Goal: Task Accomplishment & Management: Manage account settings

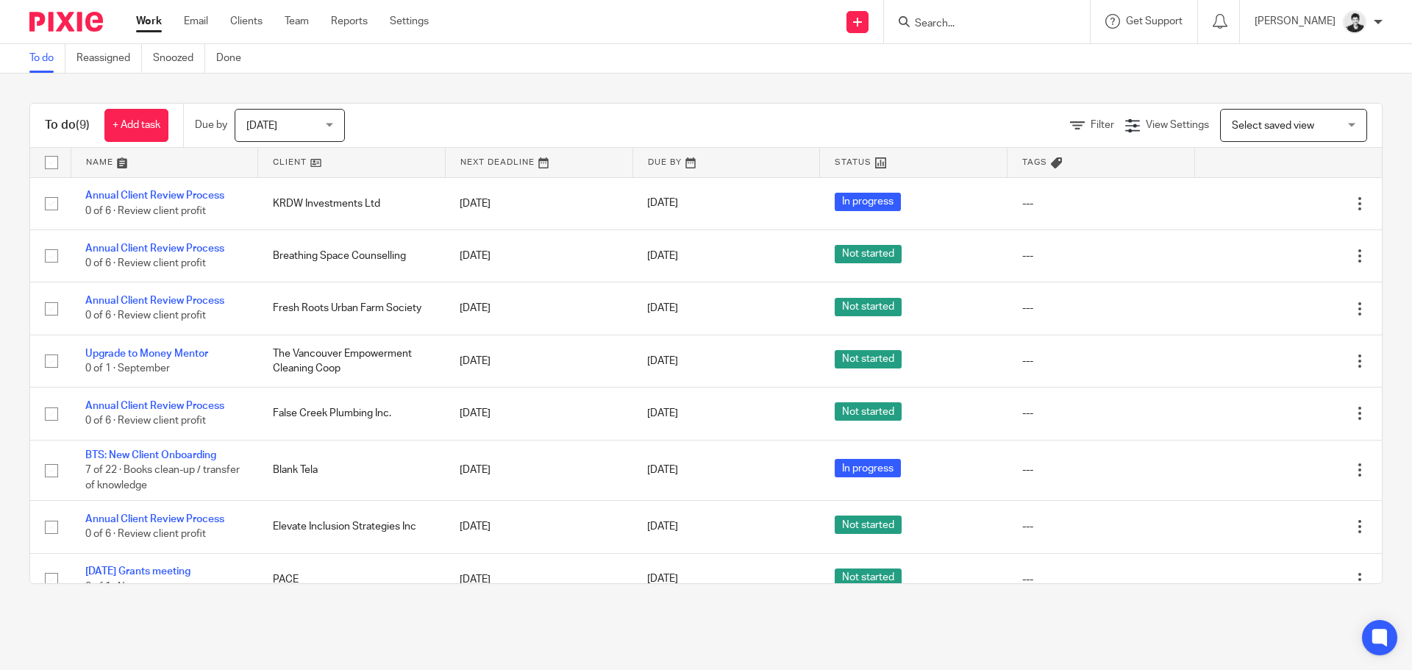
click at [967, 29] on input "Search" at bounding box center [979, 24] width 132 height 13
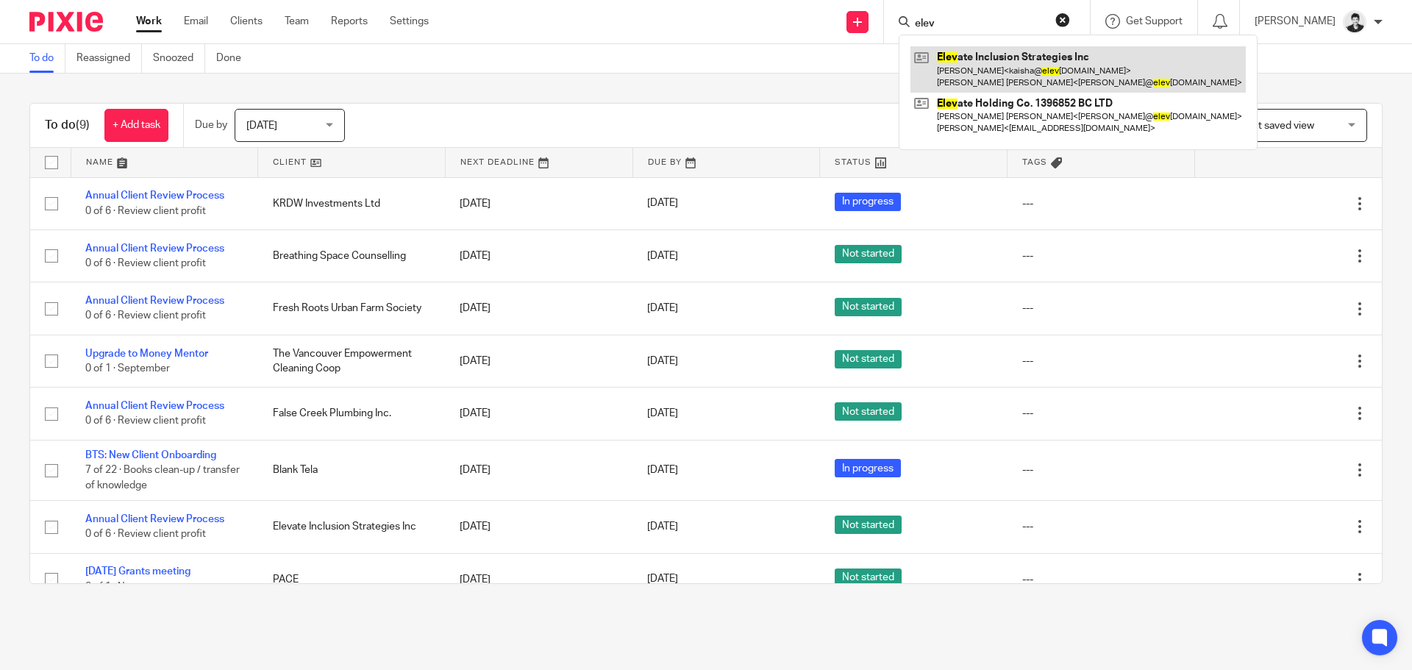
type input "elev"
click at [1021, 67] on link at bounding box center [1077, 69] width 335 height 46
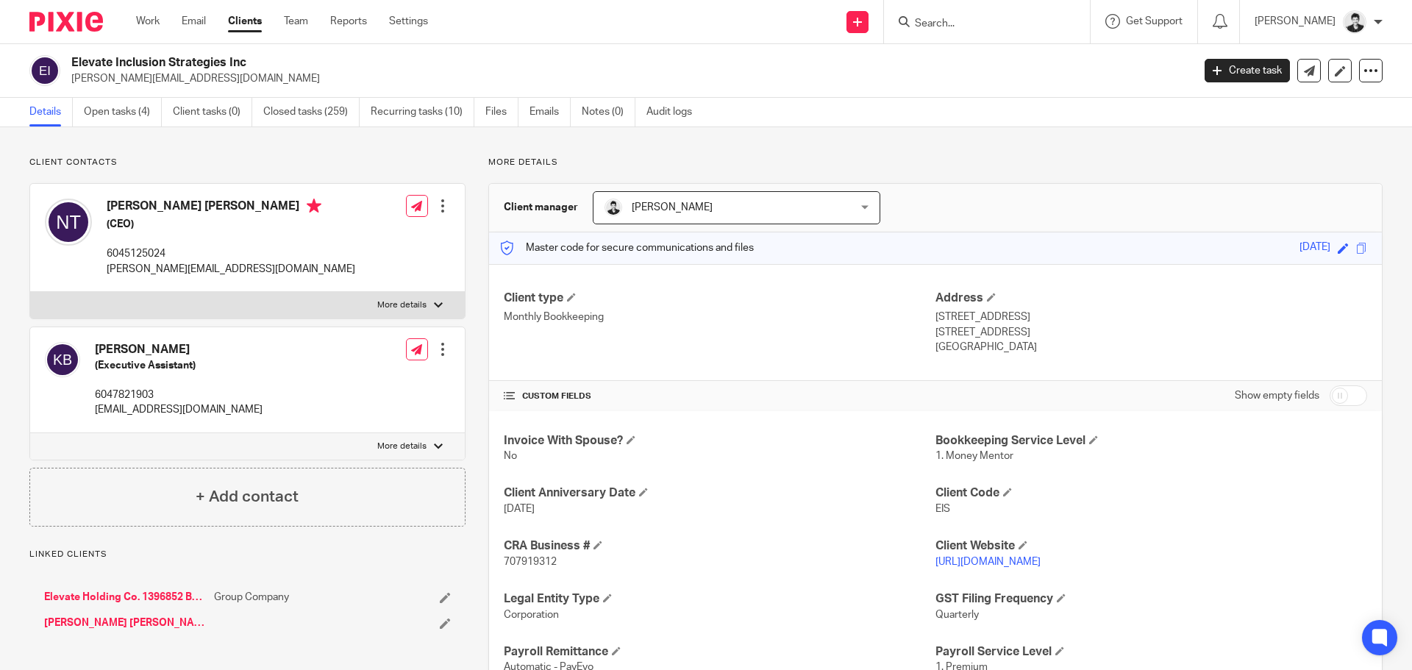
click at [115, 107] on link "Open tasks (4)" at bounding box center [123, 112] width 78 height 29
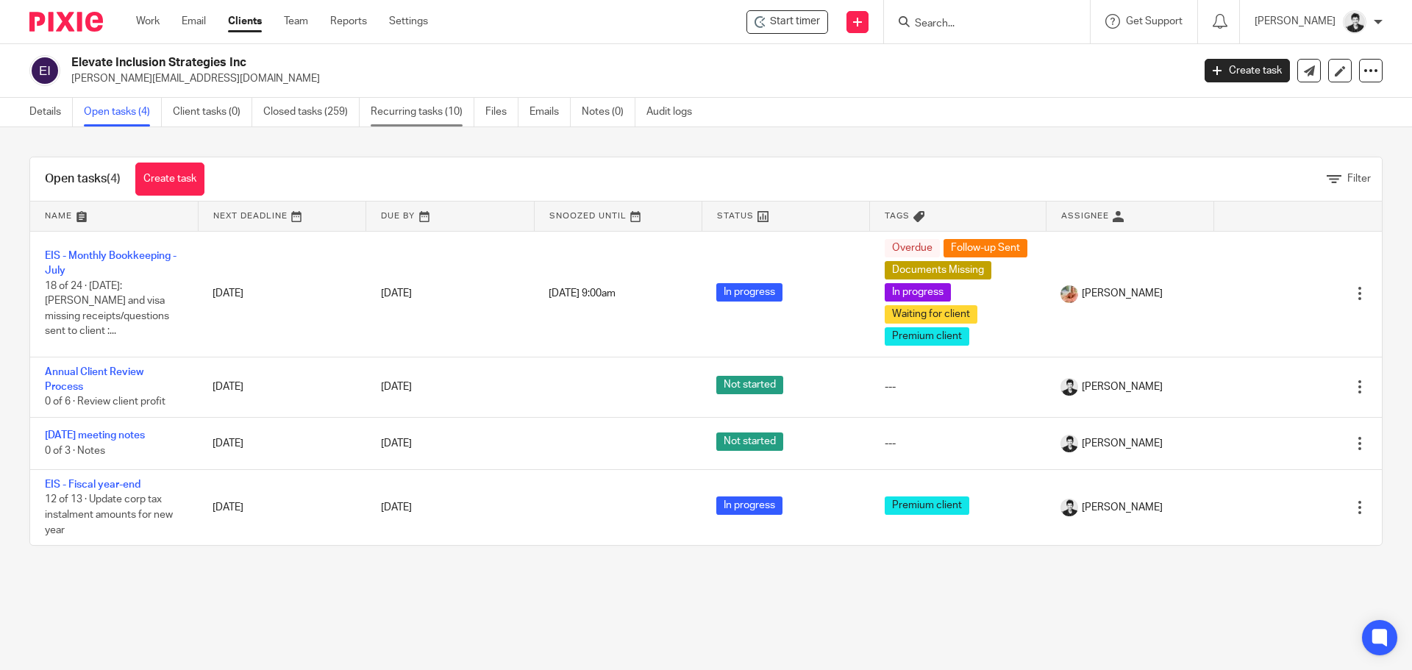
click at [402, 107] on link "Recurring tasks (10)" at bounding box center [423, 112] width 104 height 29
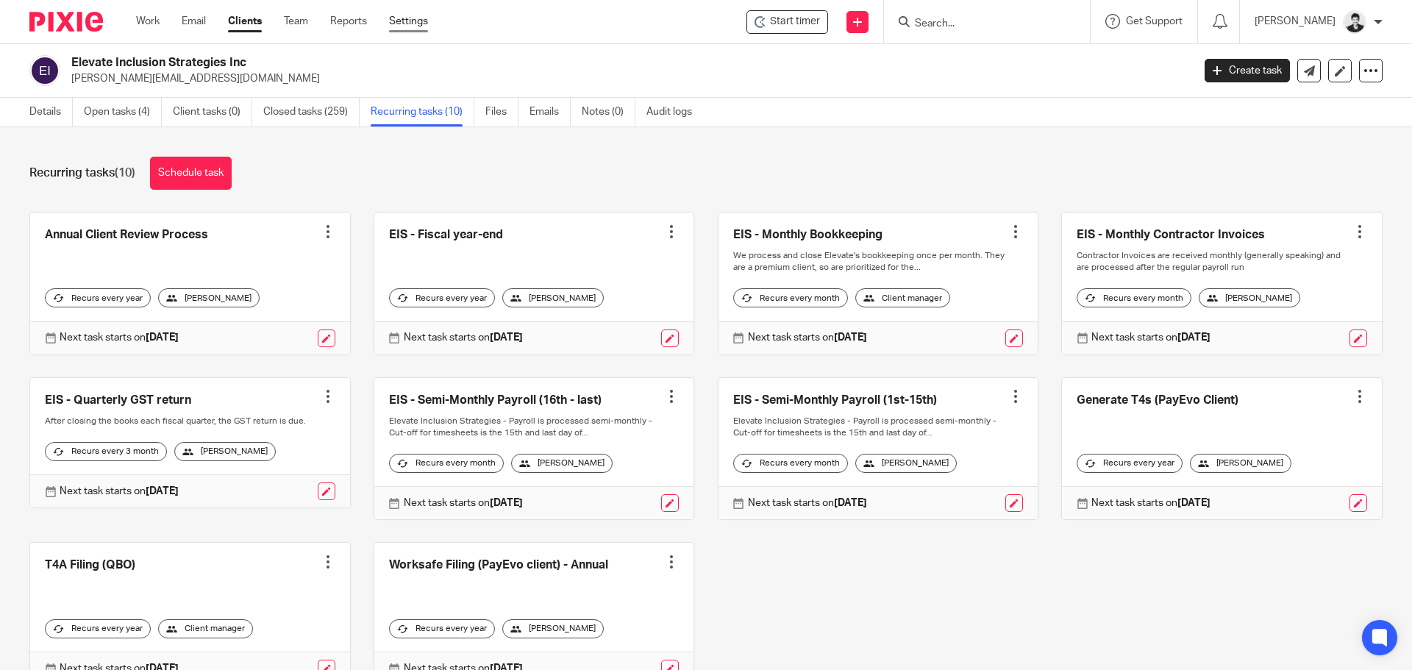
click at [421, 29] on link "Settings" at bounding box center [408, 21] width 39 height 15
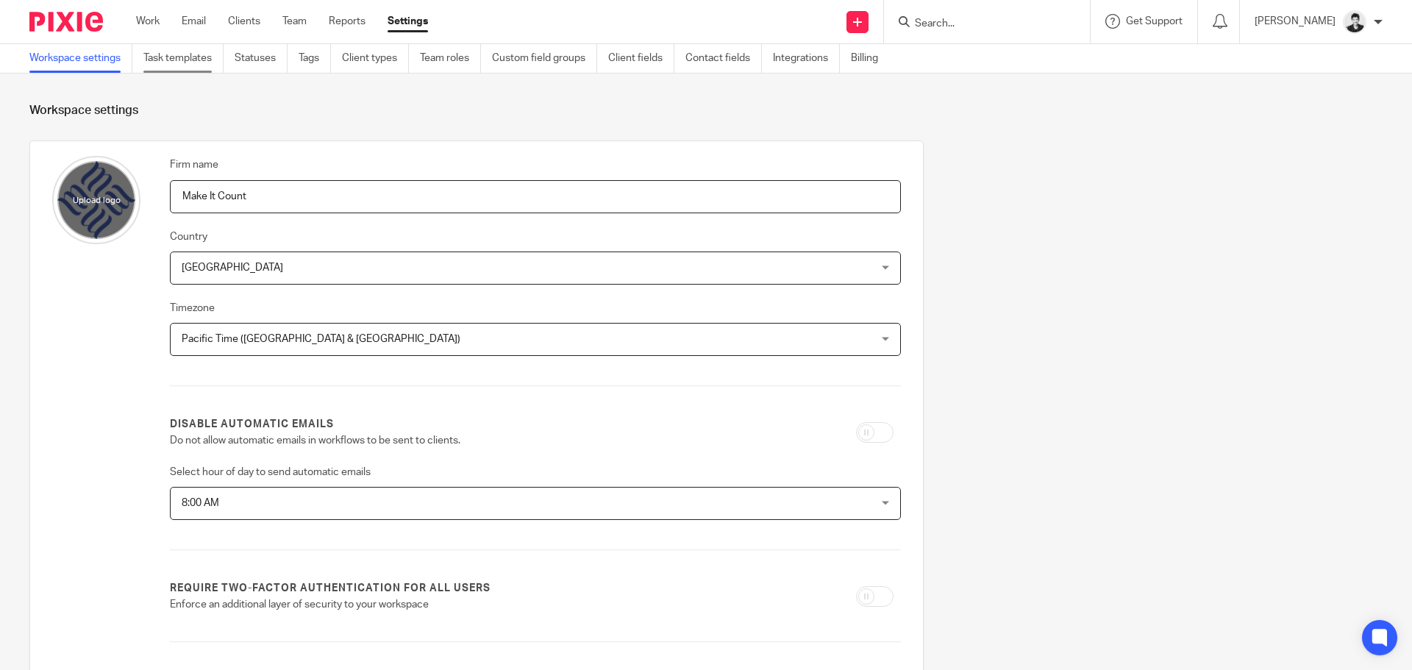
click at [182, 50] on link "Task templates" at bounding box center [183, 58] width 80 height 29
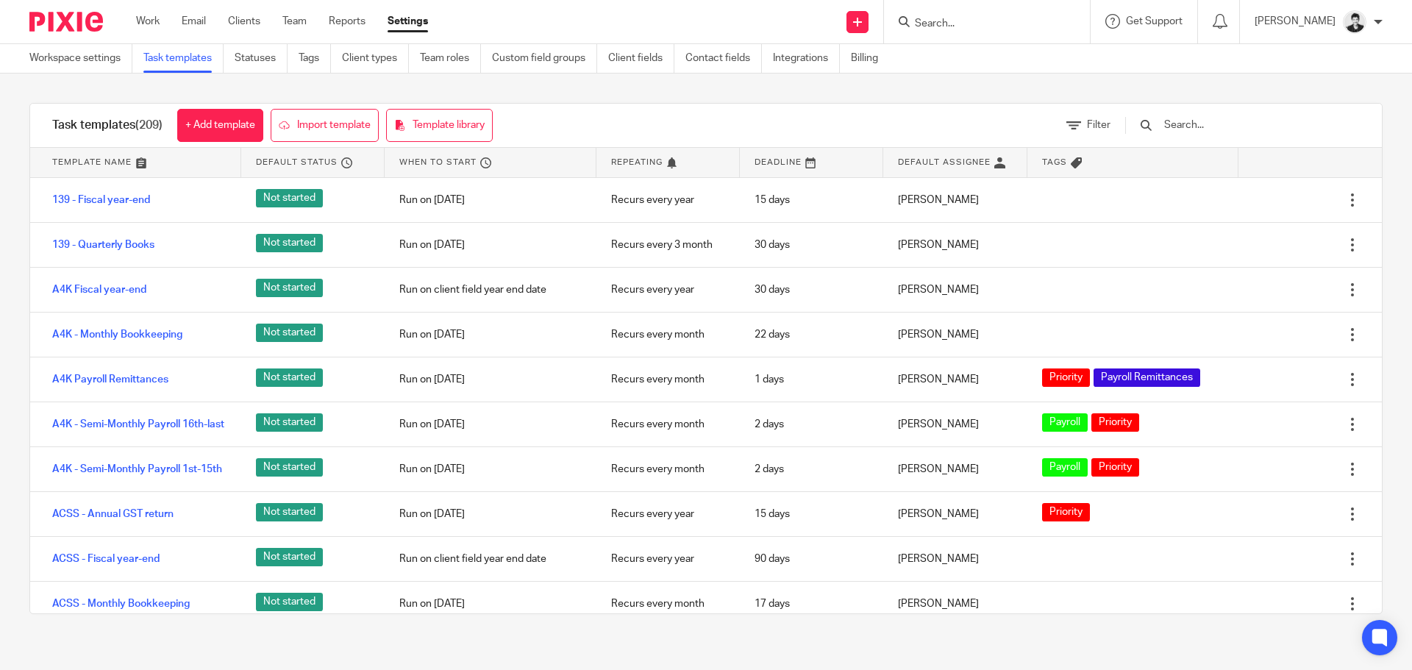
click at [1217, 126] on input "text" at bounding box center [1248, 125] width 171 height 16
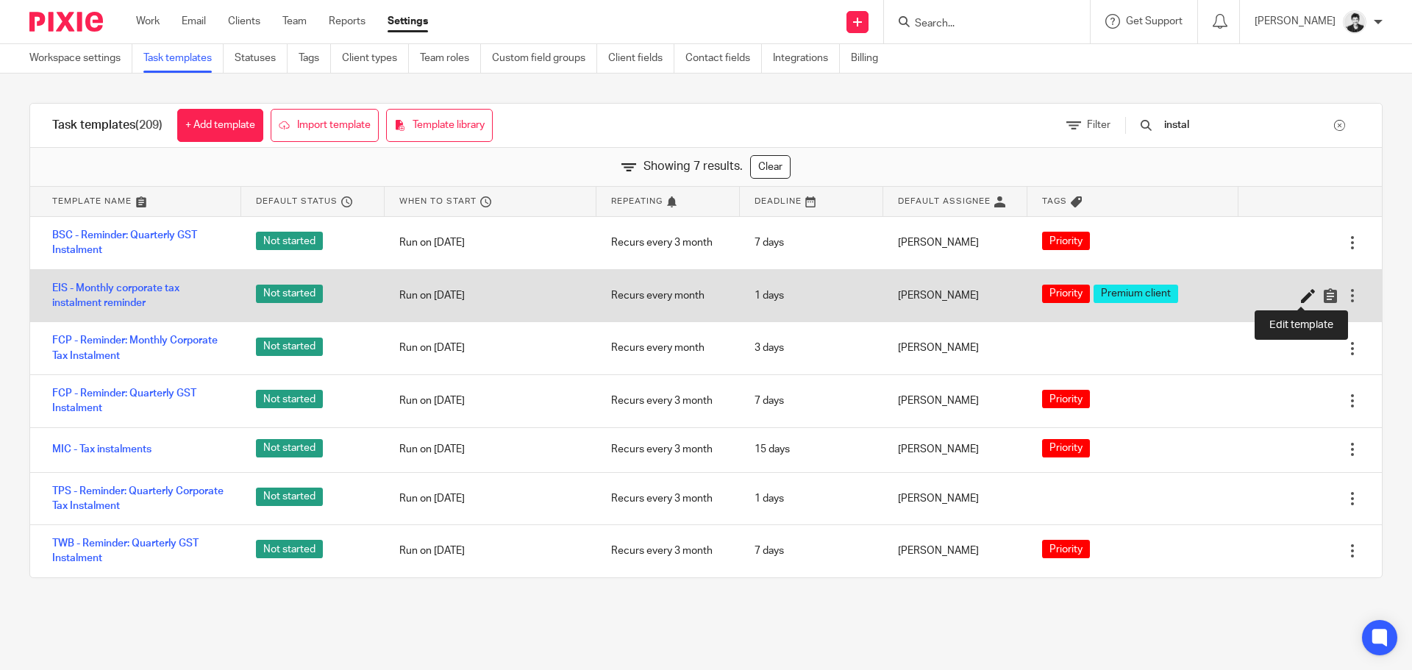
type input "instal"
click at [1301, 294] on icon at bounding box center [1308, 295] width 15 height 15
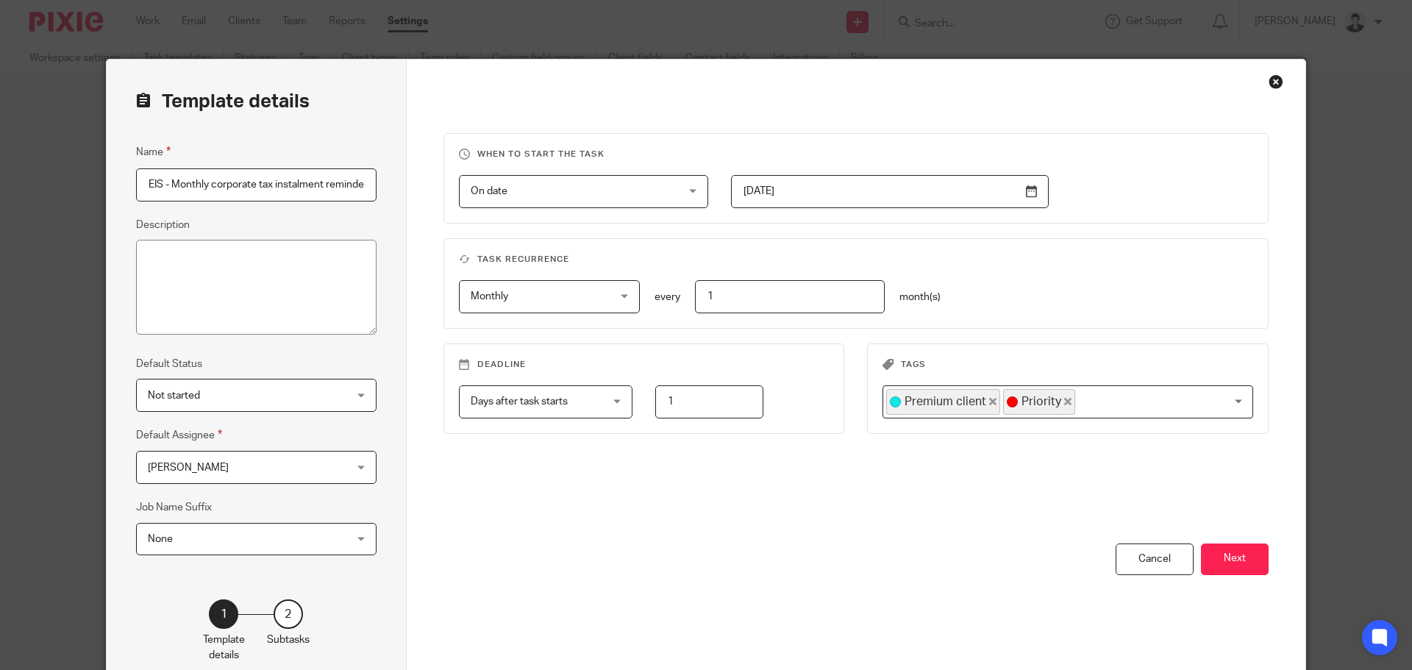
scroll to position [0, 5]
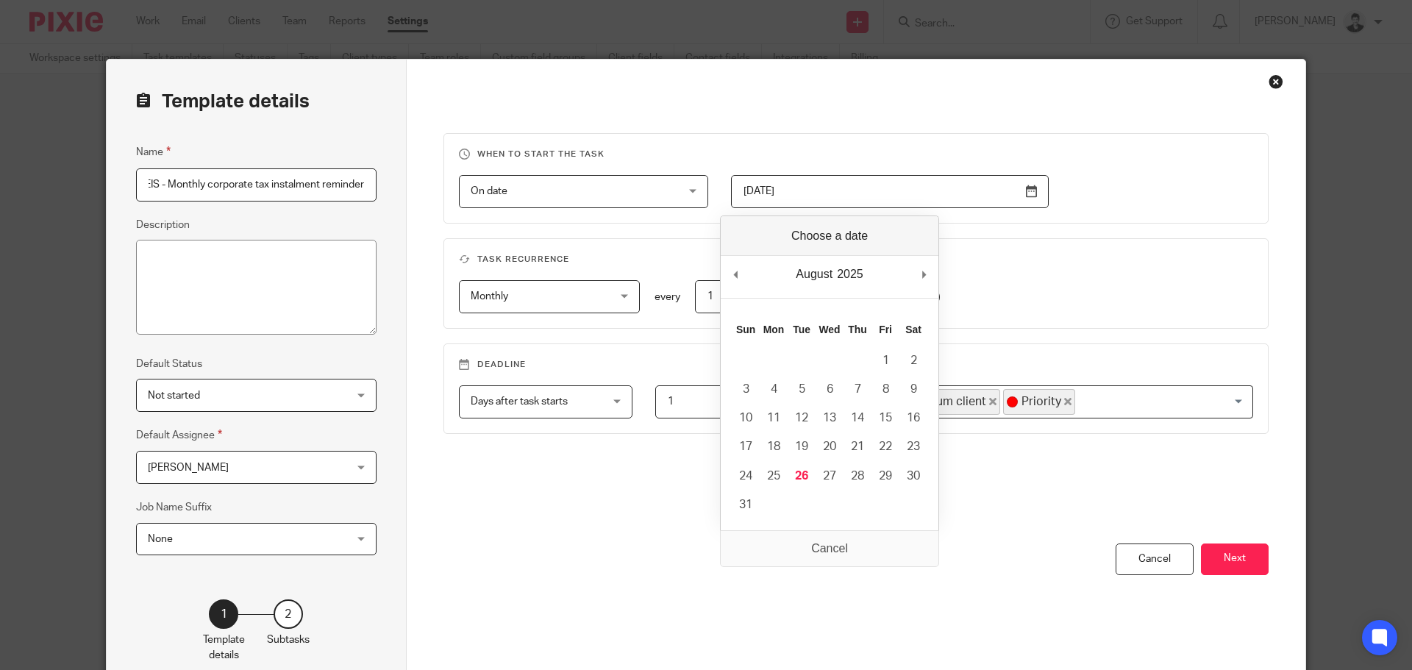
click at [1036, 191] on input "2024-09-15" at bounding box center [890, 191] width 318 height 33
type input "2025-09-15"
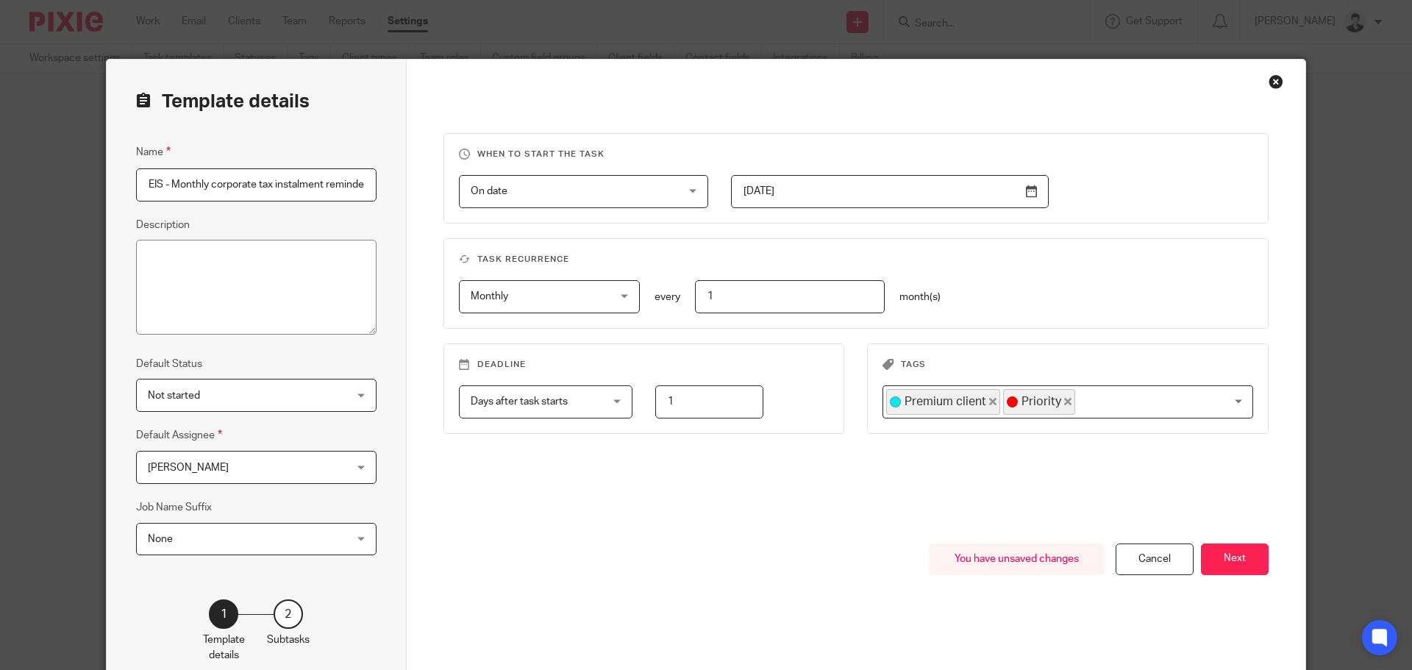
click at [1229, 556] on button "Next" at bounding box center [1235, 559] width 68 height 32
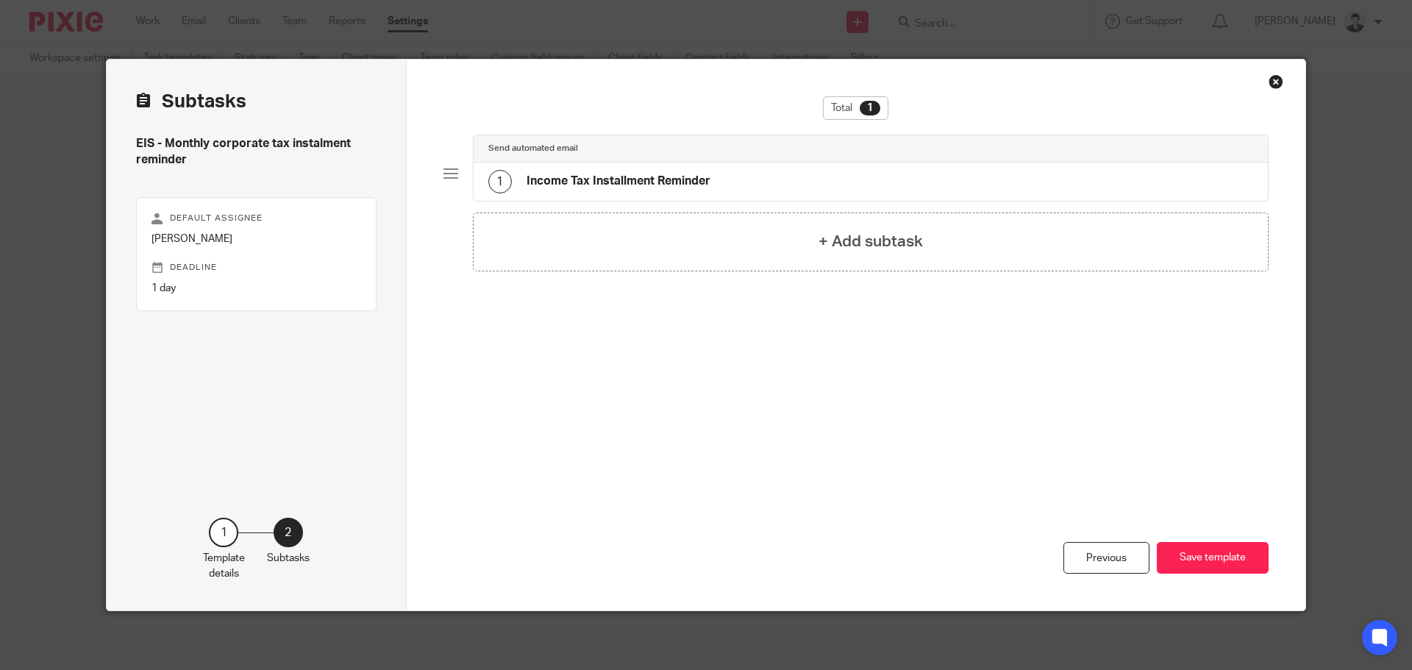
click at [714, 177] on div "1 Income Tax Installment Reminder" at bounding box center [871, 182] width 795 height 38
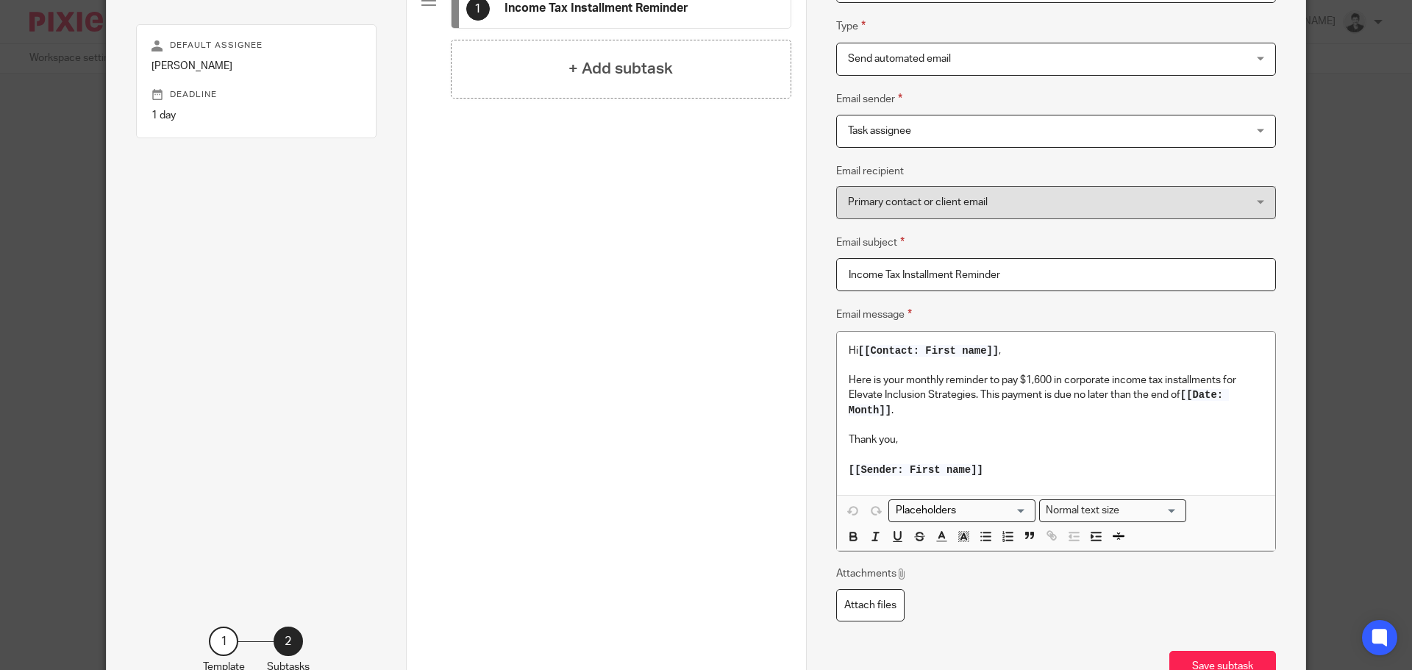
scroll to position [174, 0]
drag, startPoint x: 1047, startPoint y: 377, endPoint x: 1024, endPoint y: 377, distance: 22.8
click at [1024, 377] on p "Here is your monthly reminder to pay $1,600 in corporate income tax installment…" at bounding box center [1056, 393] width 415 height 45
drag, startPoint x: 1399, startPoint y: 370, endPoint x: 1408, endPoint y: 413, distance: 44.3
click at [1411, 468] on div "Template details Name EIS - Monthly corporate tax instalment reminder Descripti…" at bounding box center [706, 335] width 1412 height 670
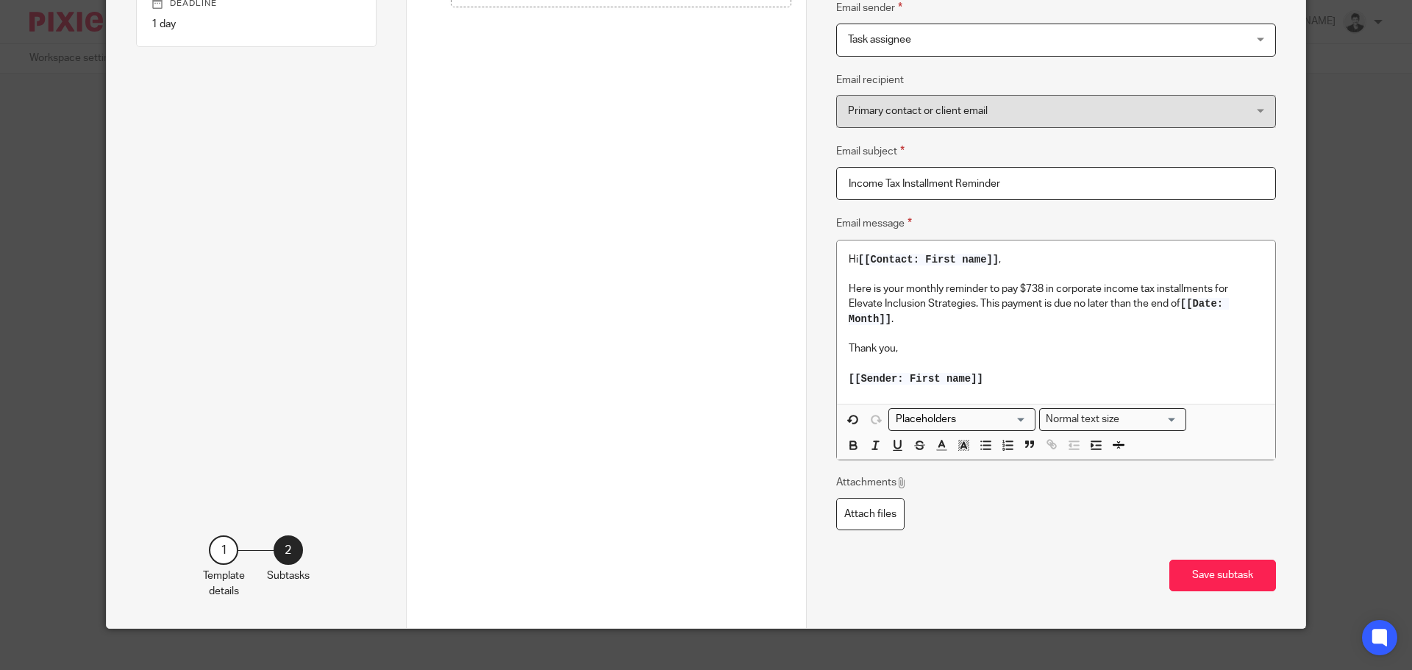
scroll to position [265, 0]
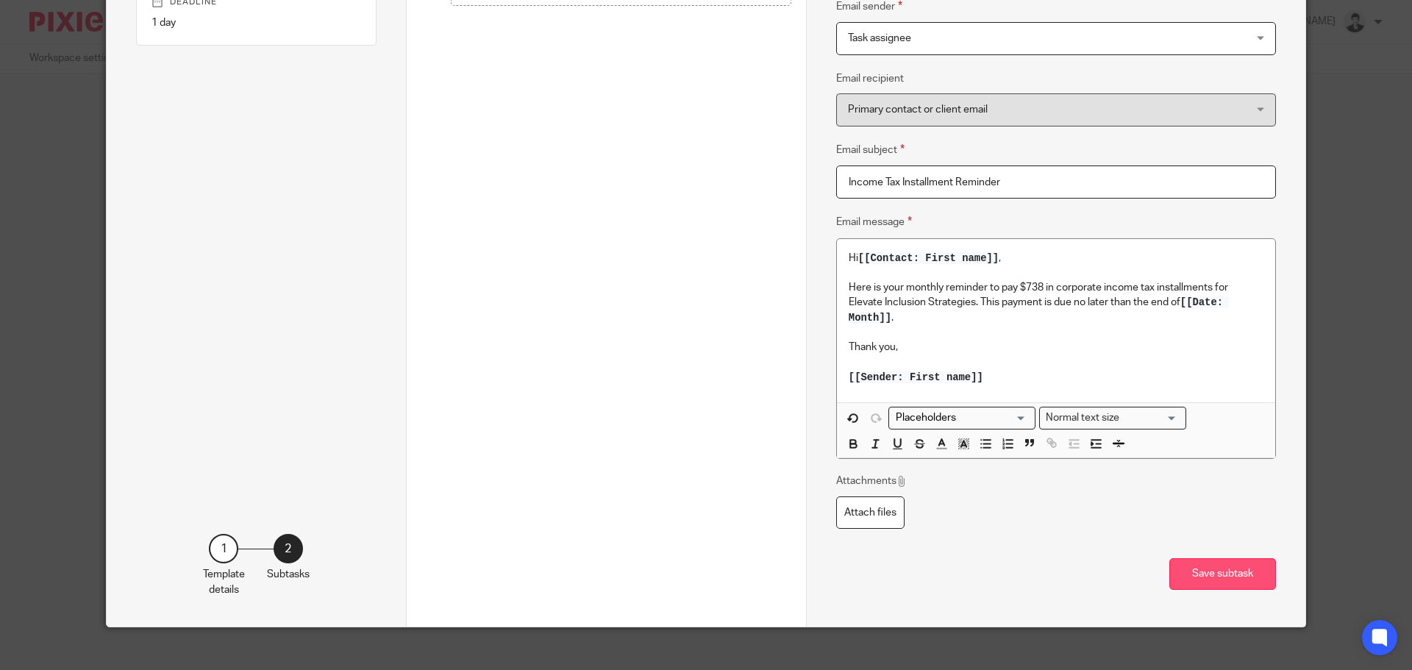
click at [1233, 568] on button "Save subtask" at bounding box center [1222, 574] width 107 height 32
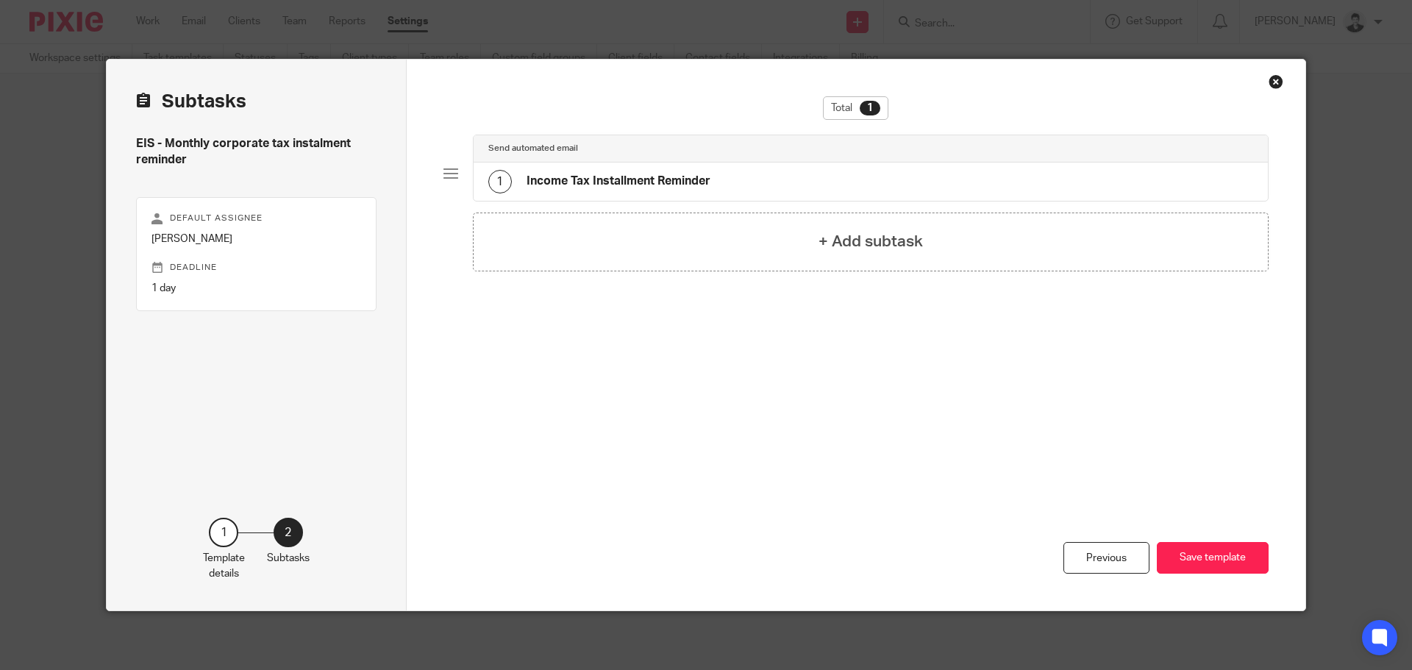
scroll to position [0, 0]
click at [1224, 550] on button "Save template" at bounding box center [1213, 558] width 112 height 32
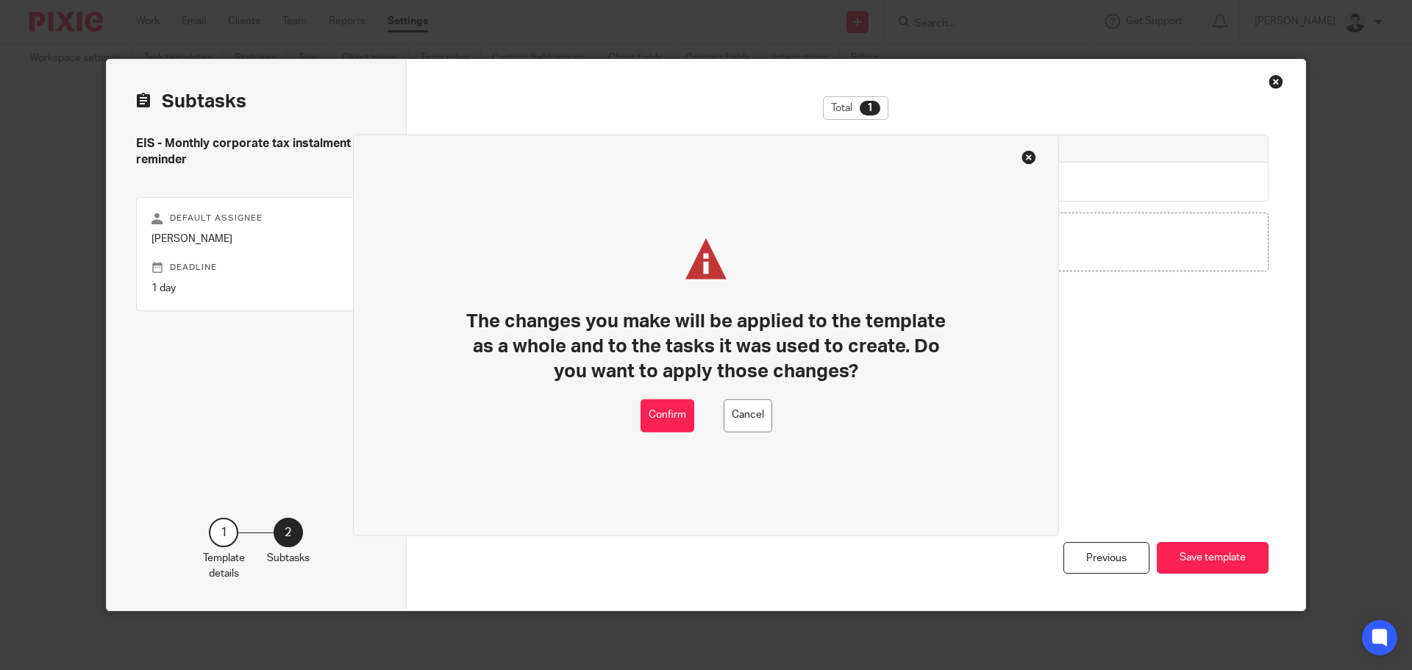
click at [636, 416] on div "The changes you make will be applied to the template as a whole and to the task…" at bounding box center [706, 335] width 706 height 402
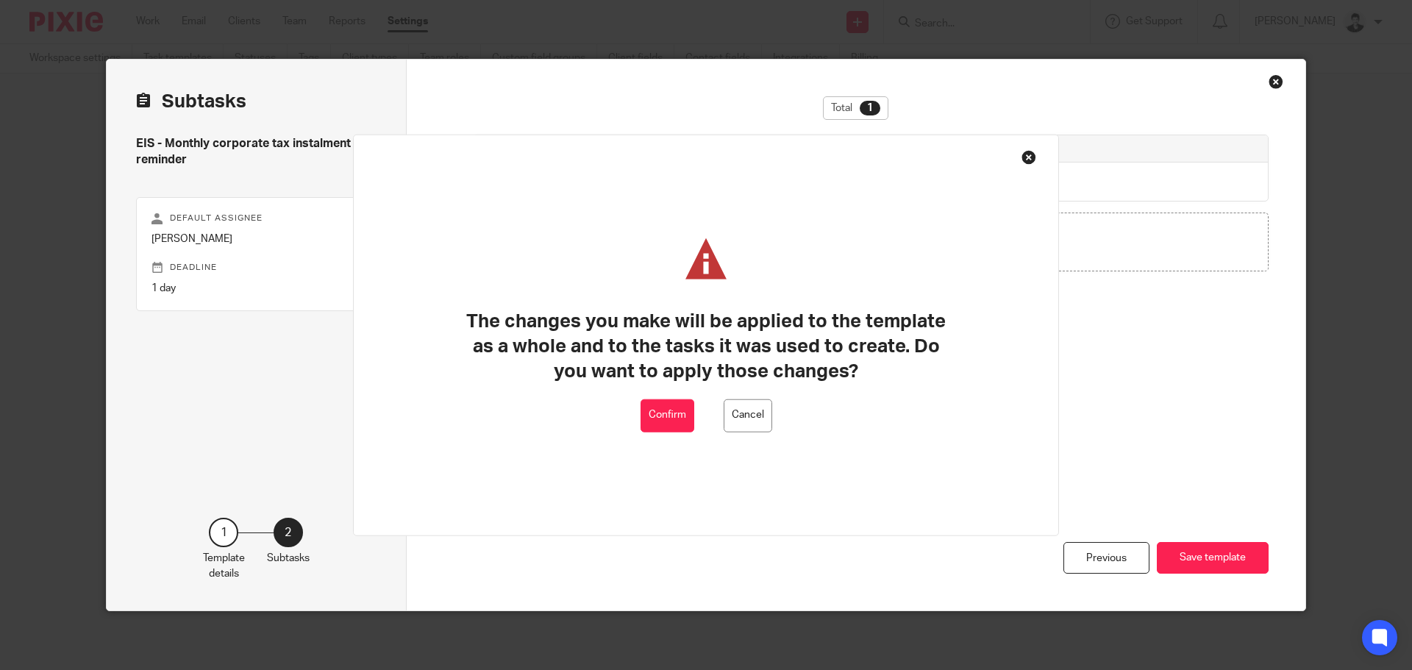
click at [664, 420] on button "Confirm" at bounding box center [668, 415] width 54 height 33
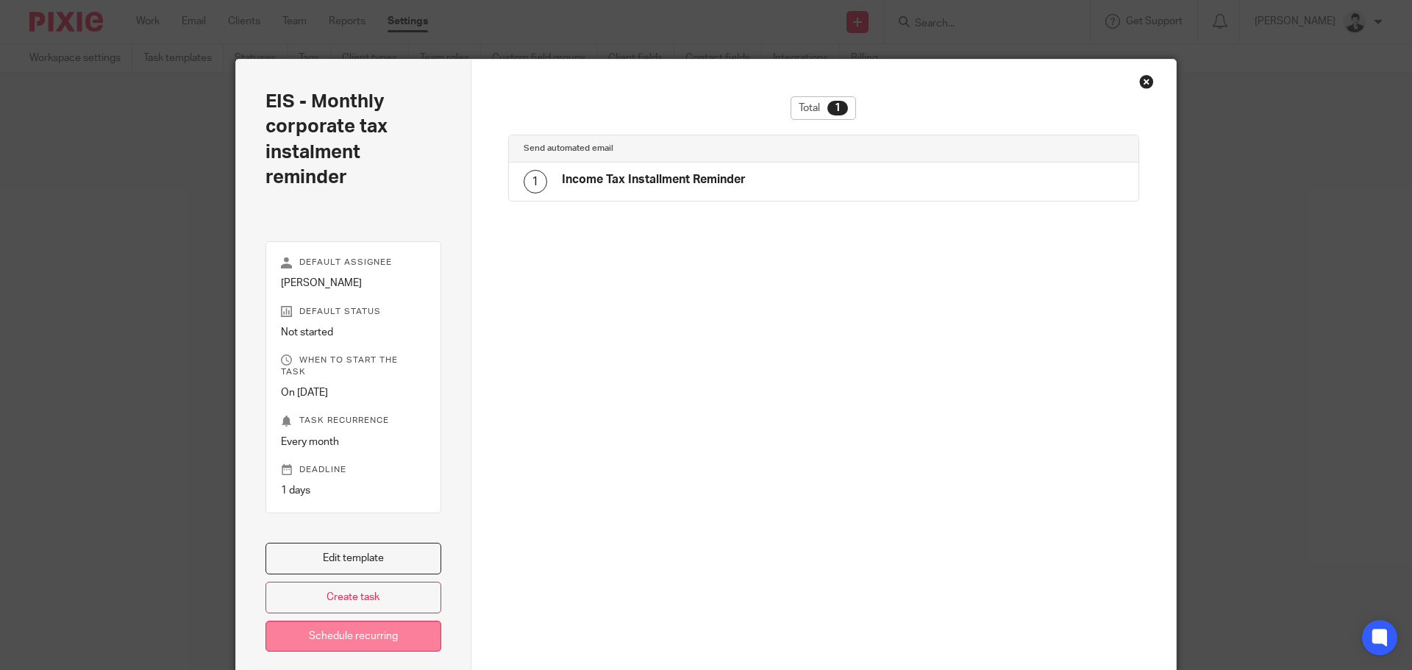
click at [387, 632] on link "Schedule recurring" at bounding box center [353, 637] width 176 height 32
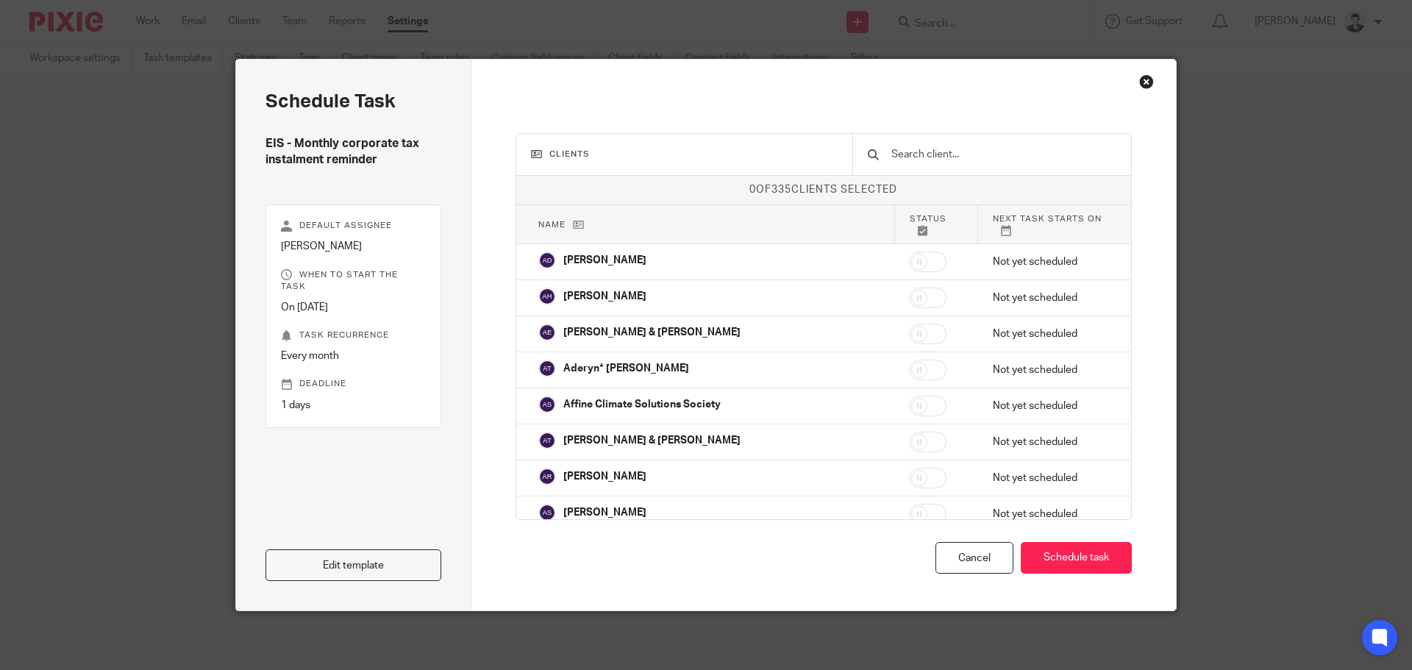
click at [952, 156] on input "text" at bounding box center [1003, 154] width 227 height 16
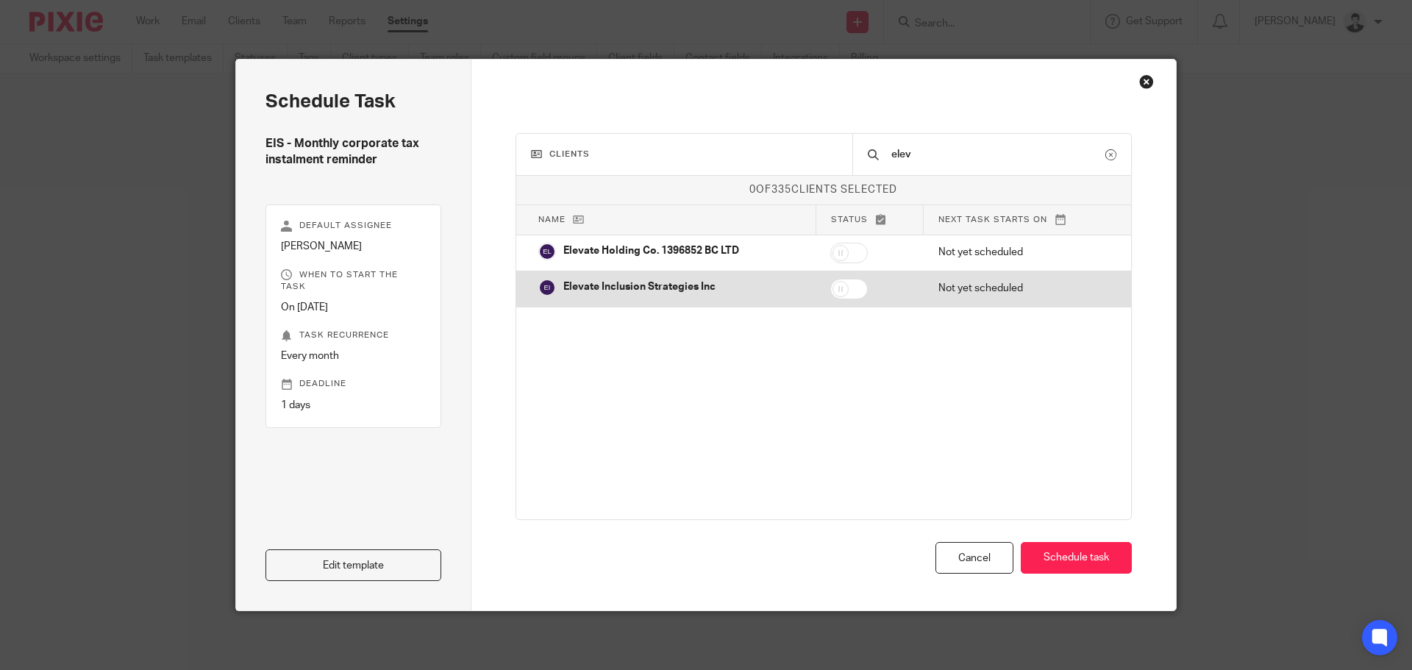
type input "elev"
click at [844, 293] on input "checkbox" at bounding box center [849, 289] width 38 height 21
checkbox input "true"
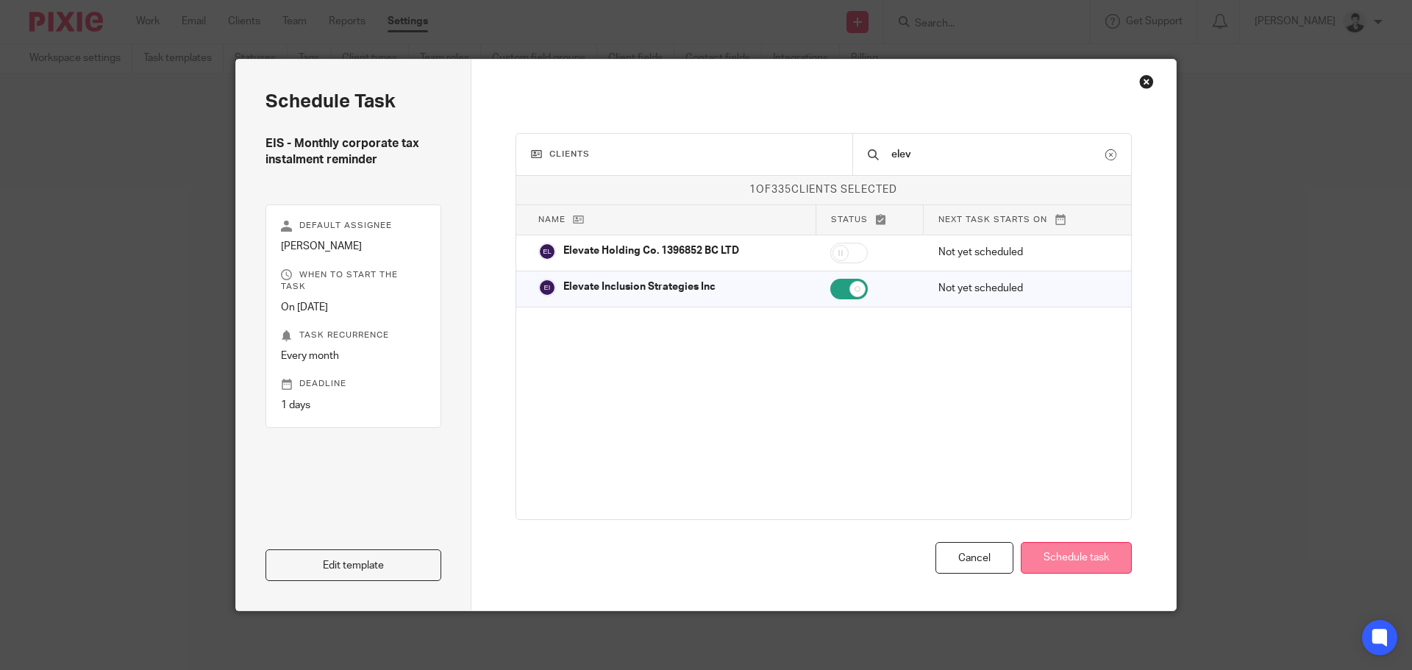
click at [1065, 553] on button "Schedule task" at bounding box center [1076, 558] width 111 height 32
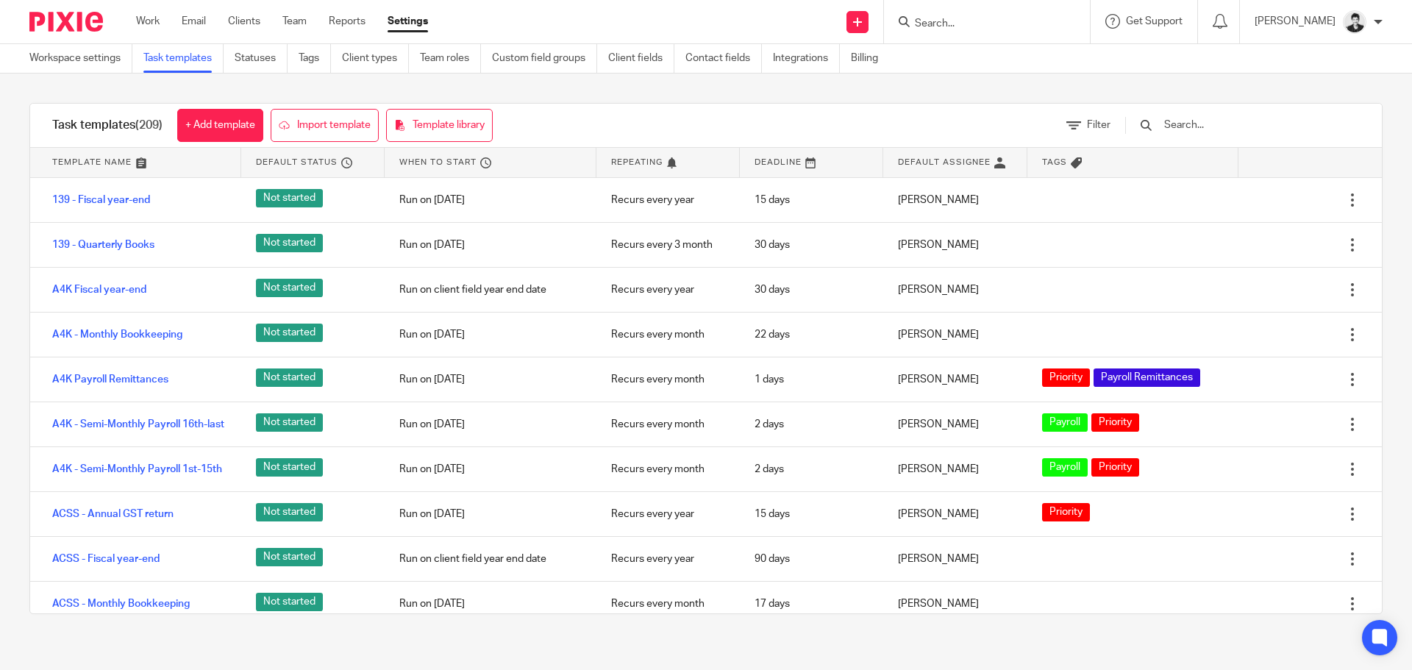
drag, startPoint x: 994, startPoint y: 24, endPoint x: 990, endPoint y: 17, distance: 8.2
click at [994, 24] on input "Search" at bounding box center [979, 24] width 132 height 13
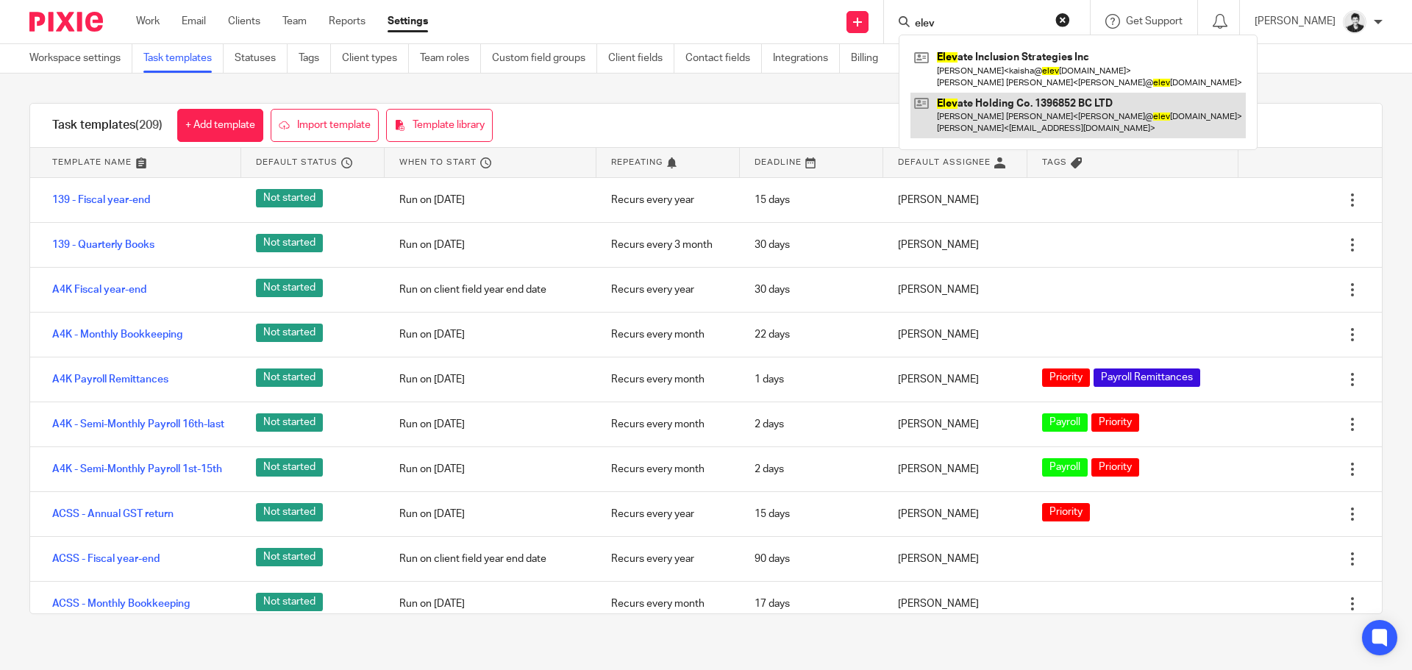
type input "elev"
click at [1024, 93] on link at bounding box center [1077, 116] width 335 height 46
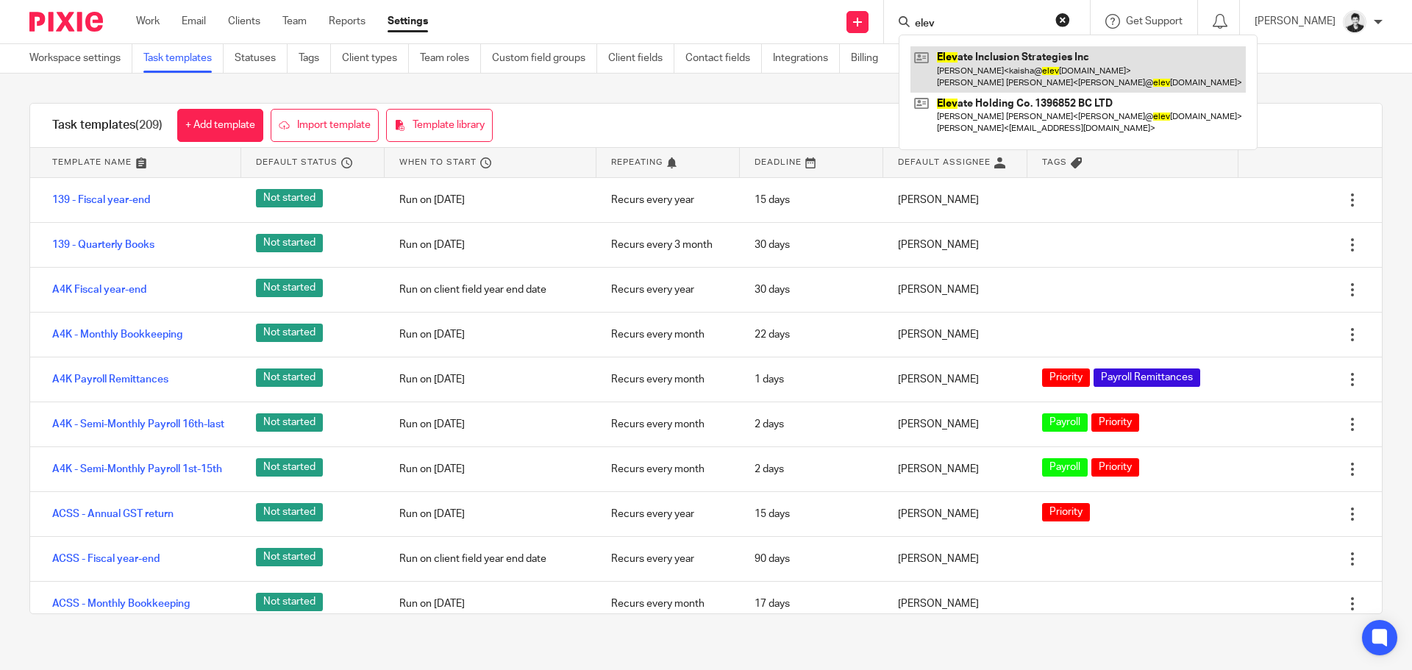
click at [1017, 78] on link at bounding box center [1077, 69] width 335 height 46
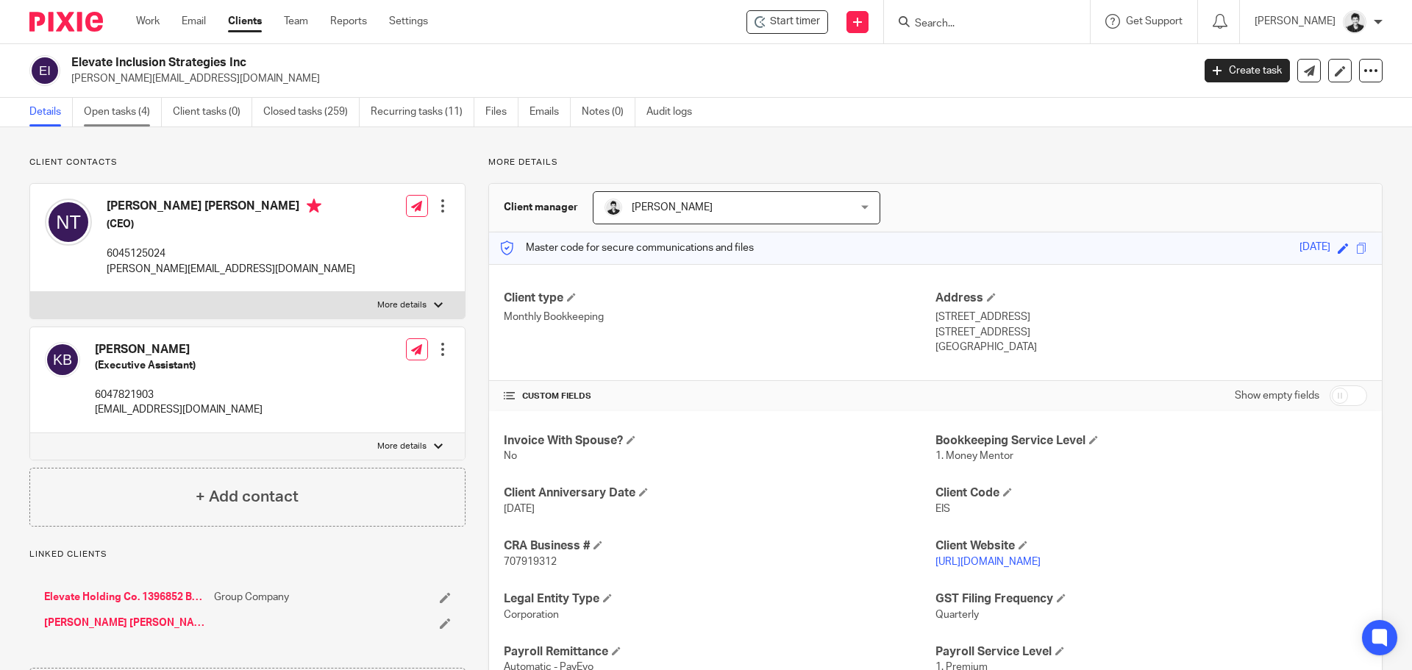
click at [144, 121] on link "Open tasks (4)" at bounding box center [123, 112] width 78 height 29
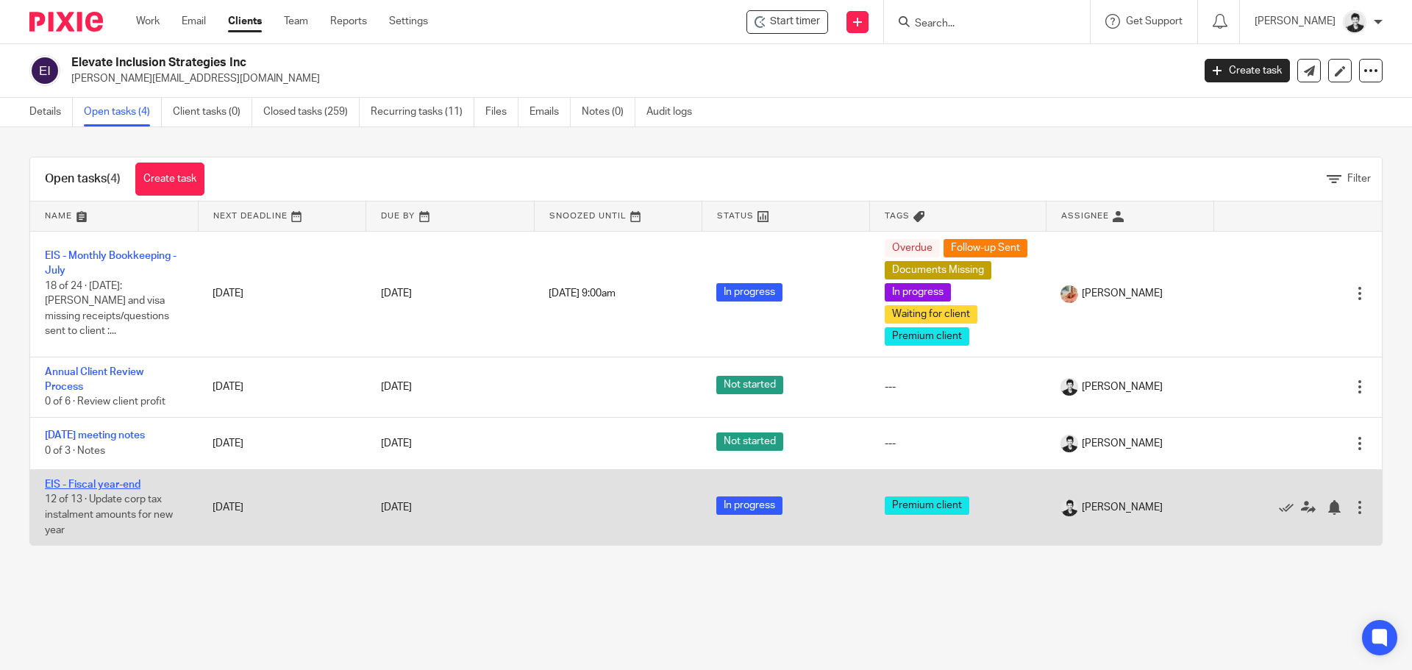
click at [93, 490] on link "EIS - Fiscal year-end" at bounding box center [93, 485] width 96 height 10
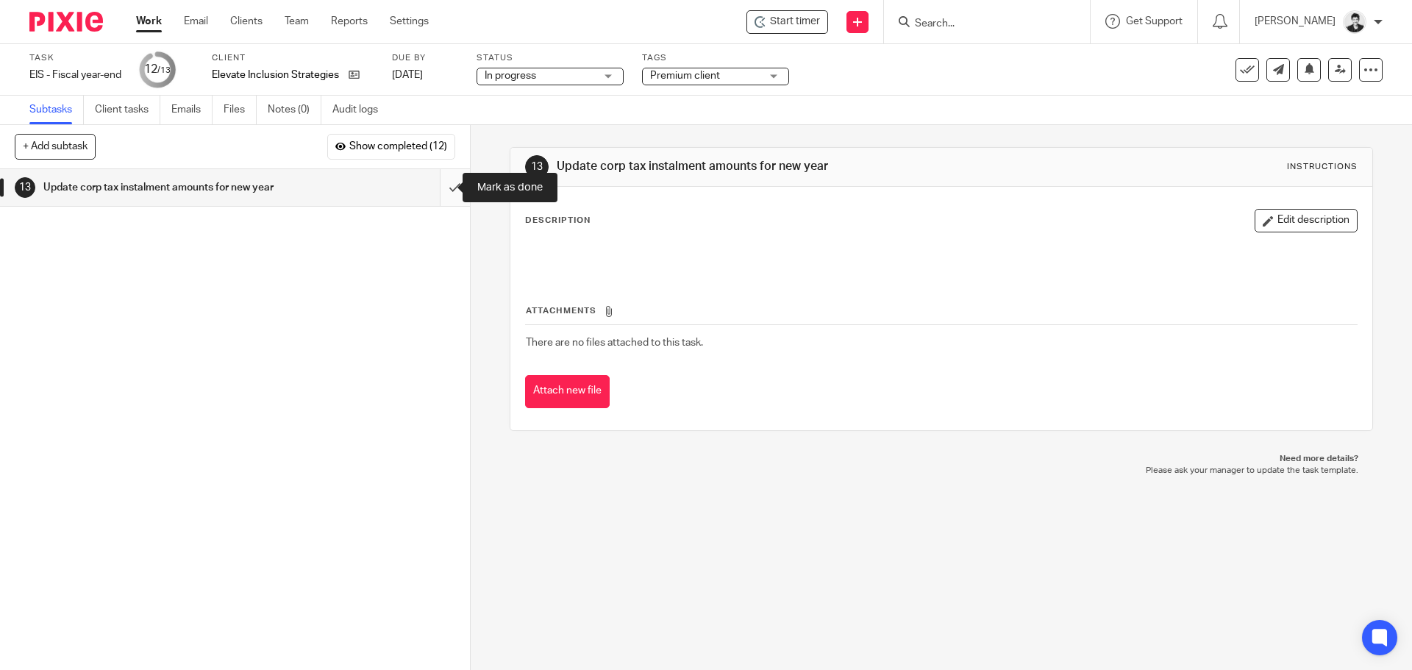
click at [444, 189] on input "submit" at bounding box center [235, 187] width 470 height 37
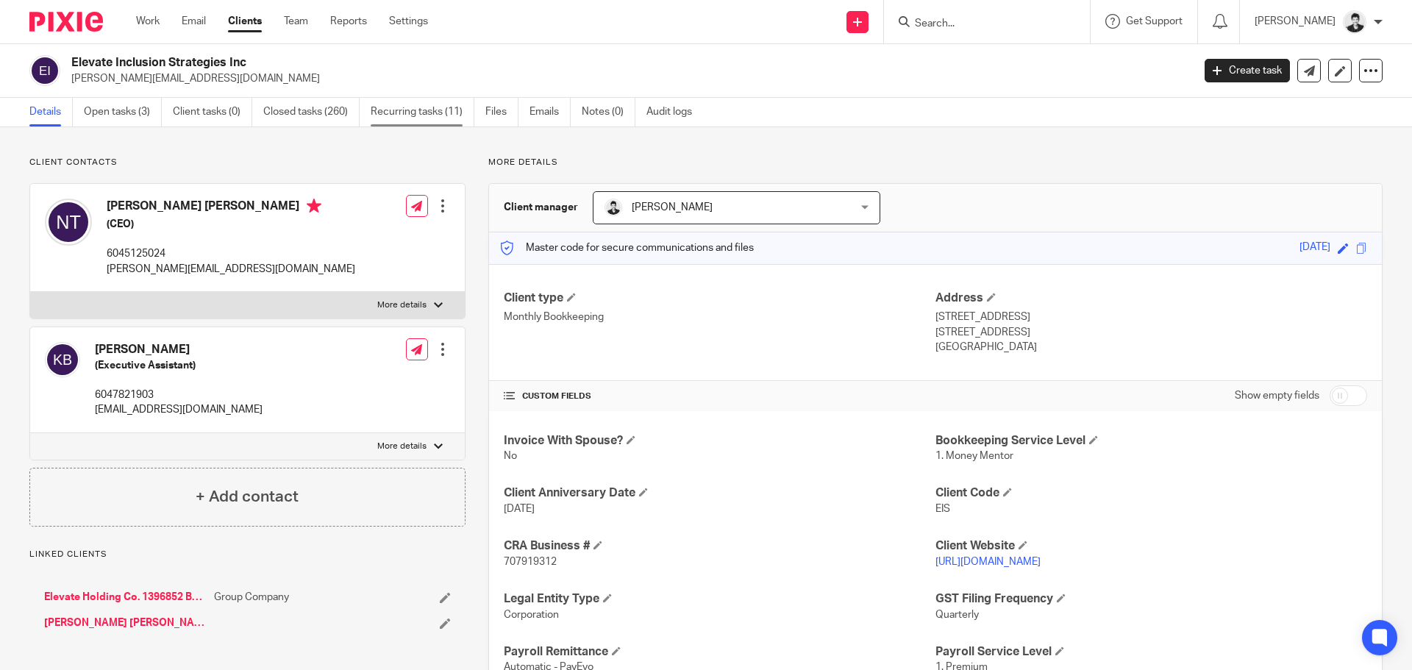
click at [421, 125] on link "Recurring tasks (11)" at bounding box center [423, 112] width 104 height 29
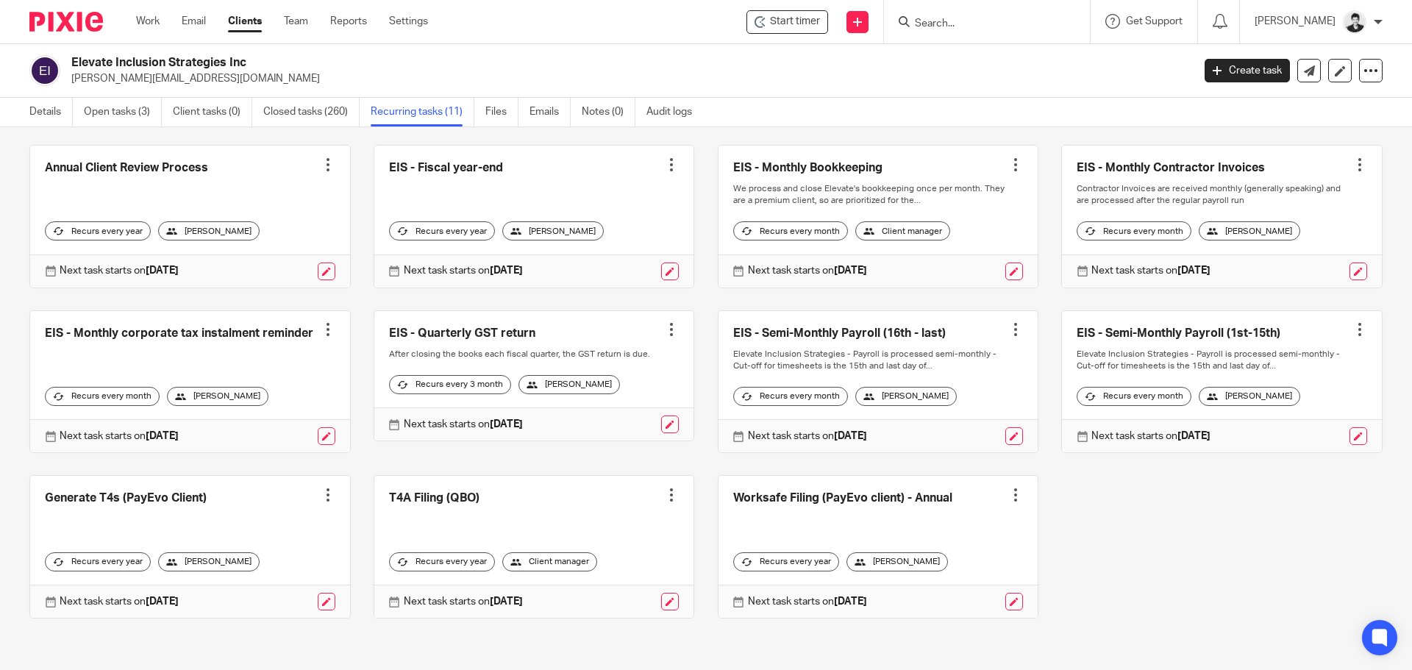
scroll to position [90, 0]
click at [112, 114] on link "Open tasks (3)" at bounding box center [123, 112] width 78 height 29
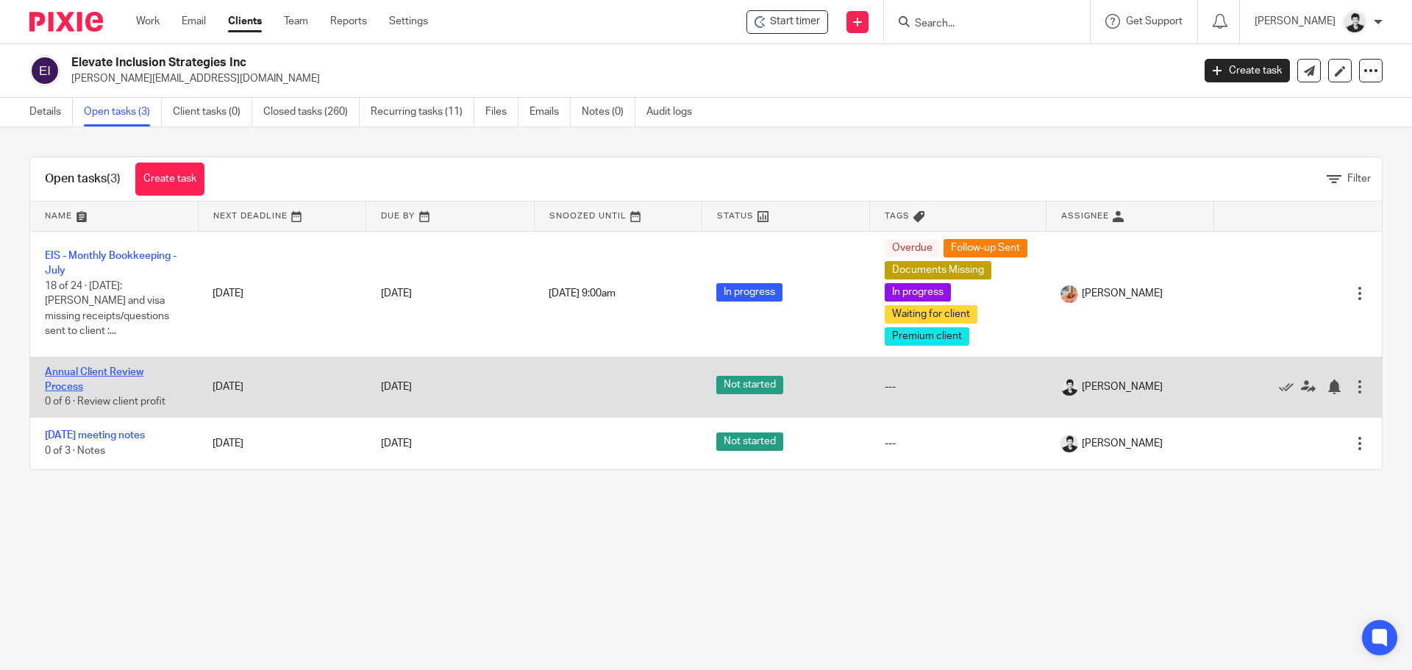
click at [113, 391] on link "Annual Client Review Process" at bounding box center [94, 379] width 99 height 25
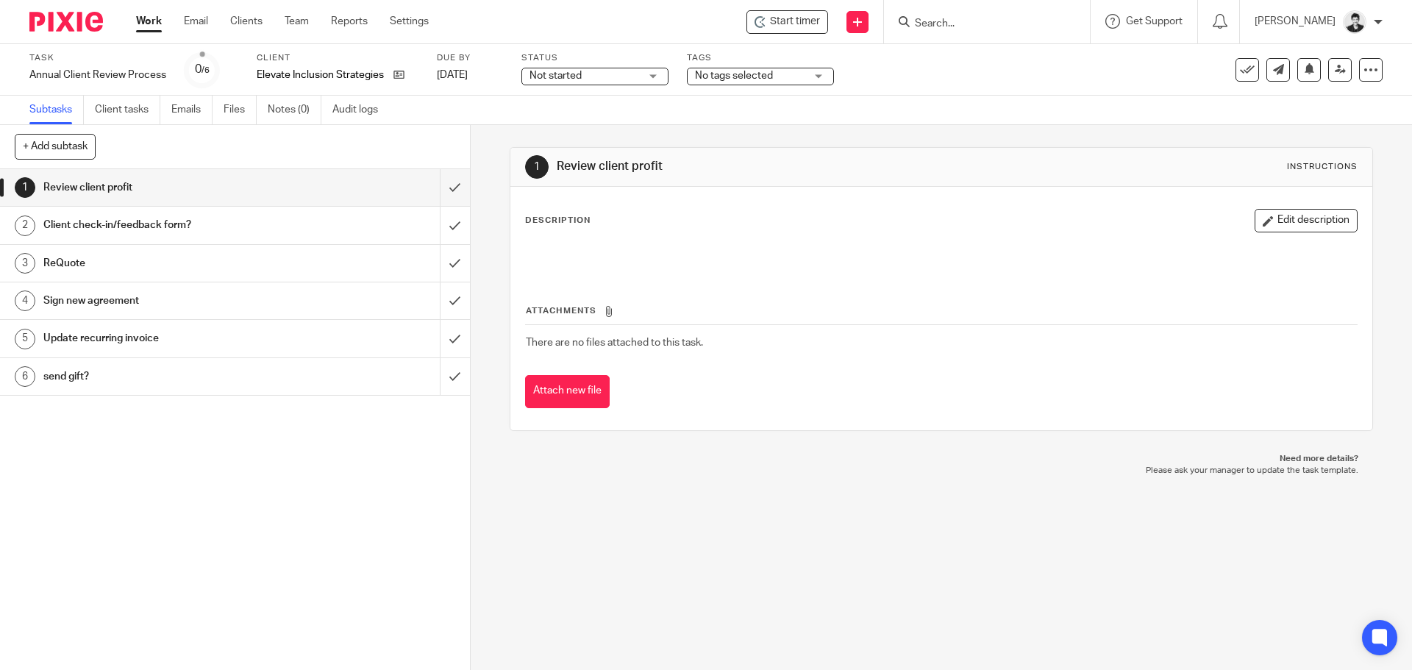
click at [152, 15] on link "Work" at bounding box center [149, 21] width 26 height 15
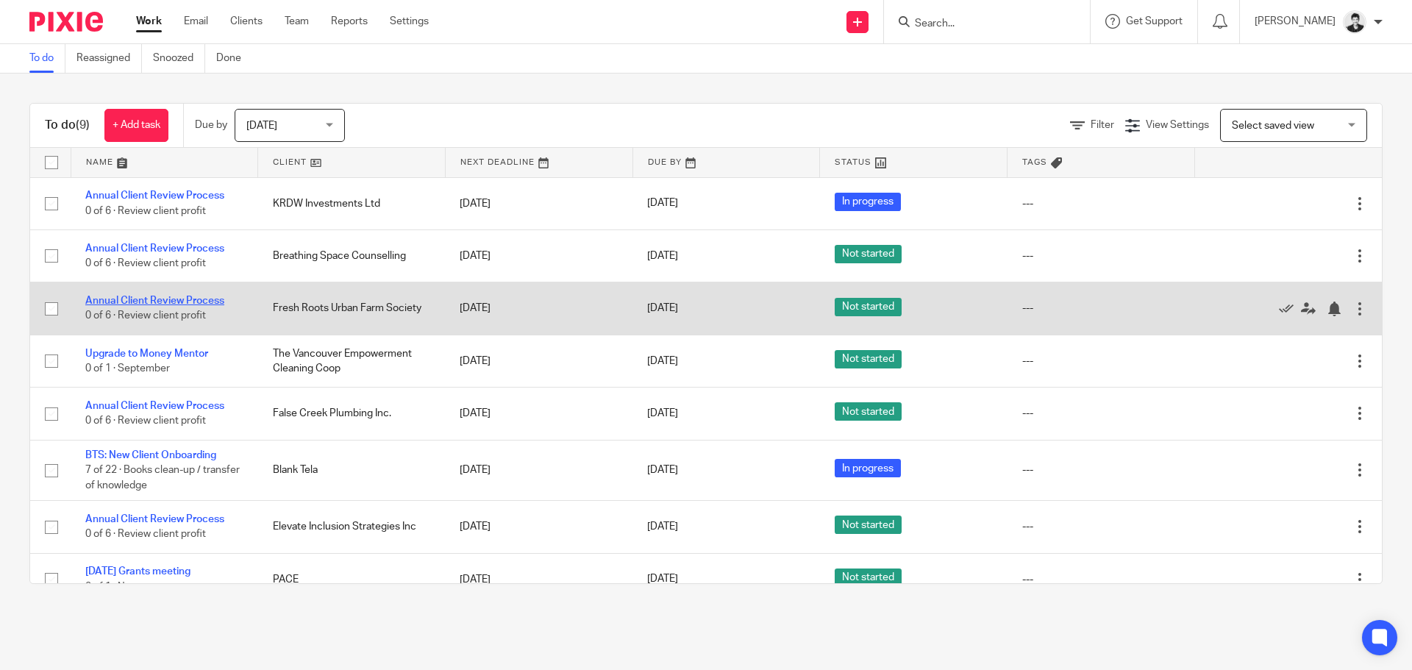
click at [159, 299] on link "Annual Client Review Process" at bounding box center [154, 301] width 139 height 10
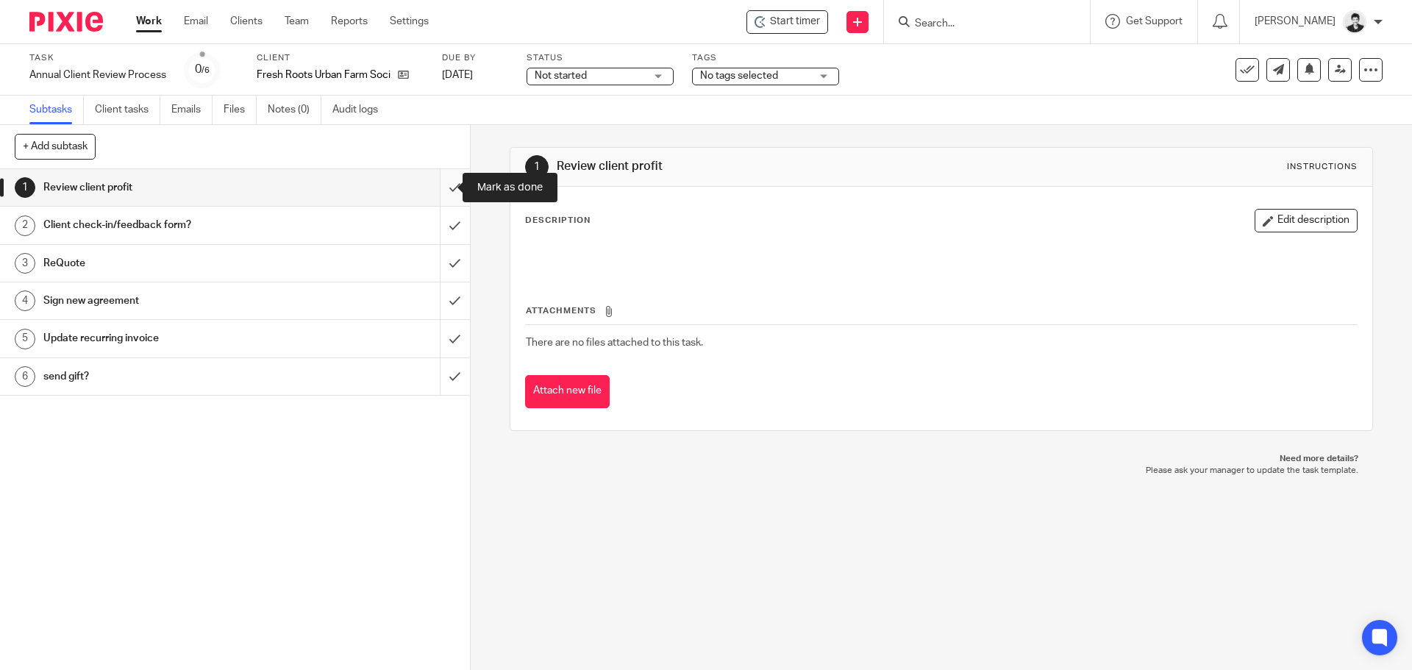
click at [451, 190] on input "submit" at bounding box center [235, 187] width 470 height 37
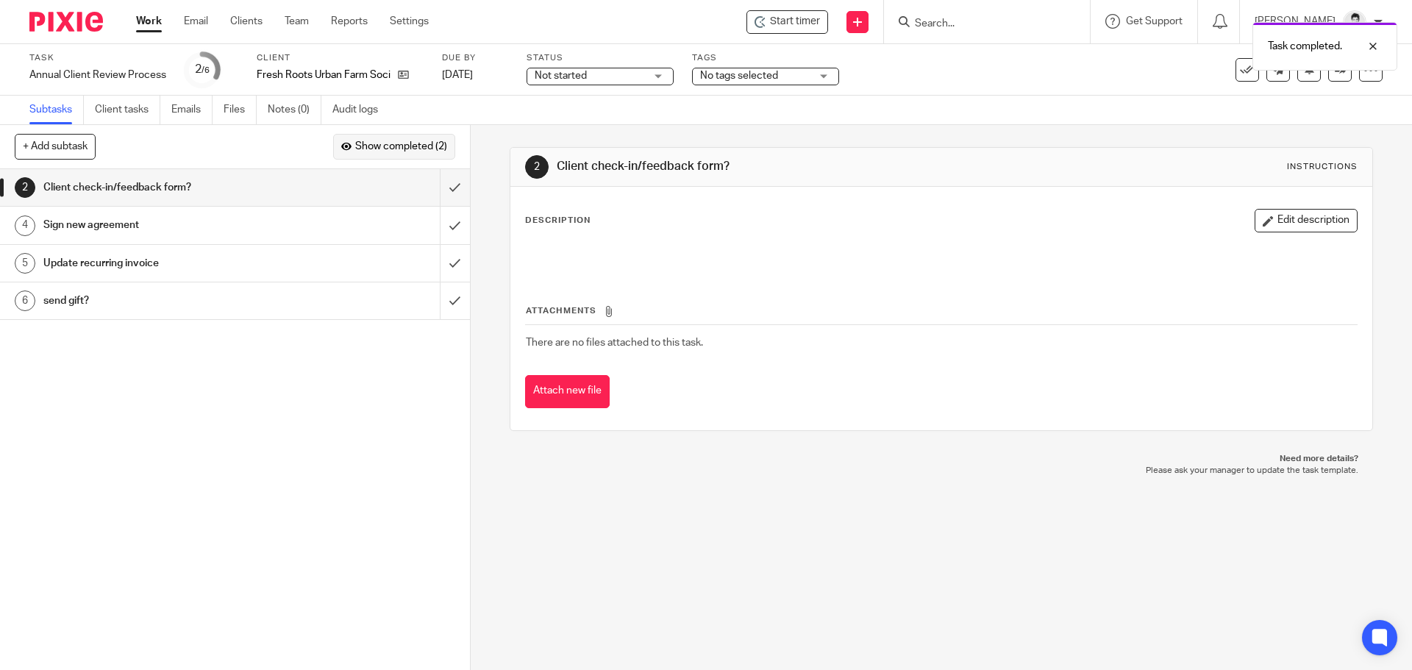
click at [402, 142] on span "Show completed (2)" at bounding box center [401, 147] width 92 height 12
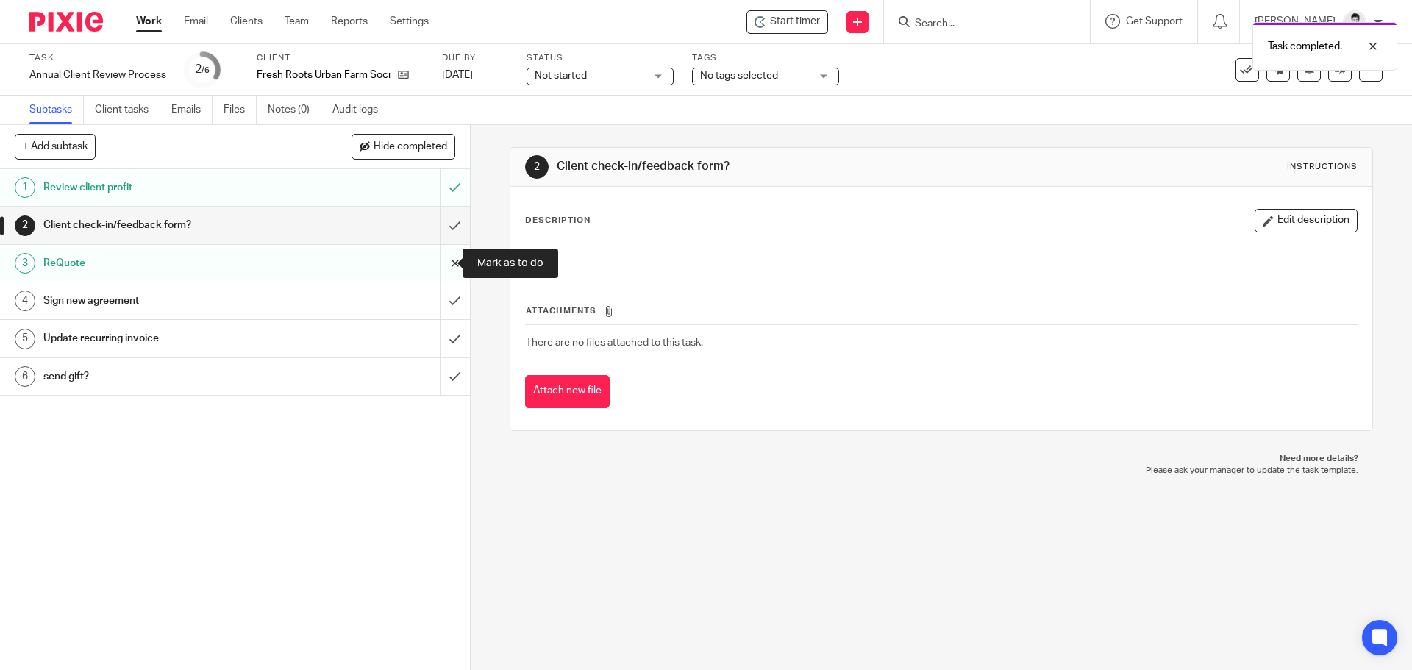
click at [446, 258] on input "submit" at bounding box center [235, 263] width 470 height 37
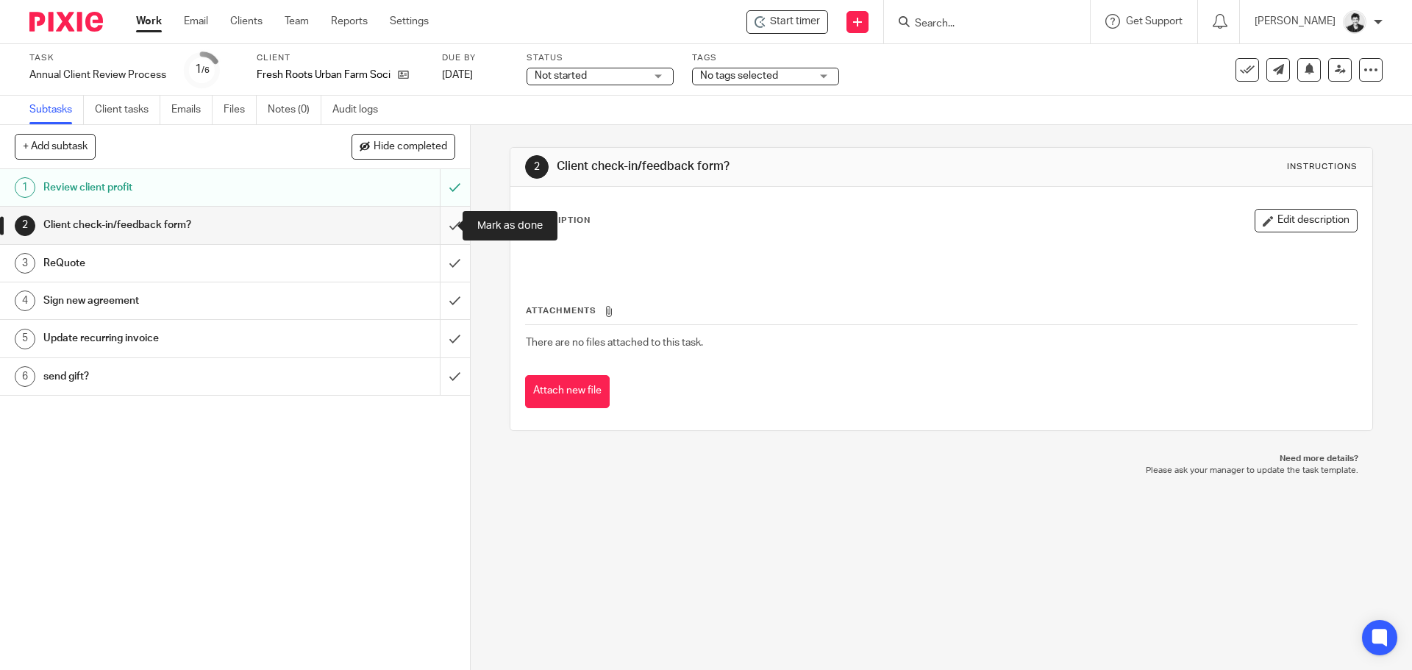
click at [438, 225] on input "submit" at bounding box center [235, 225] width 470 height 37
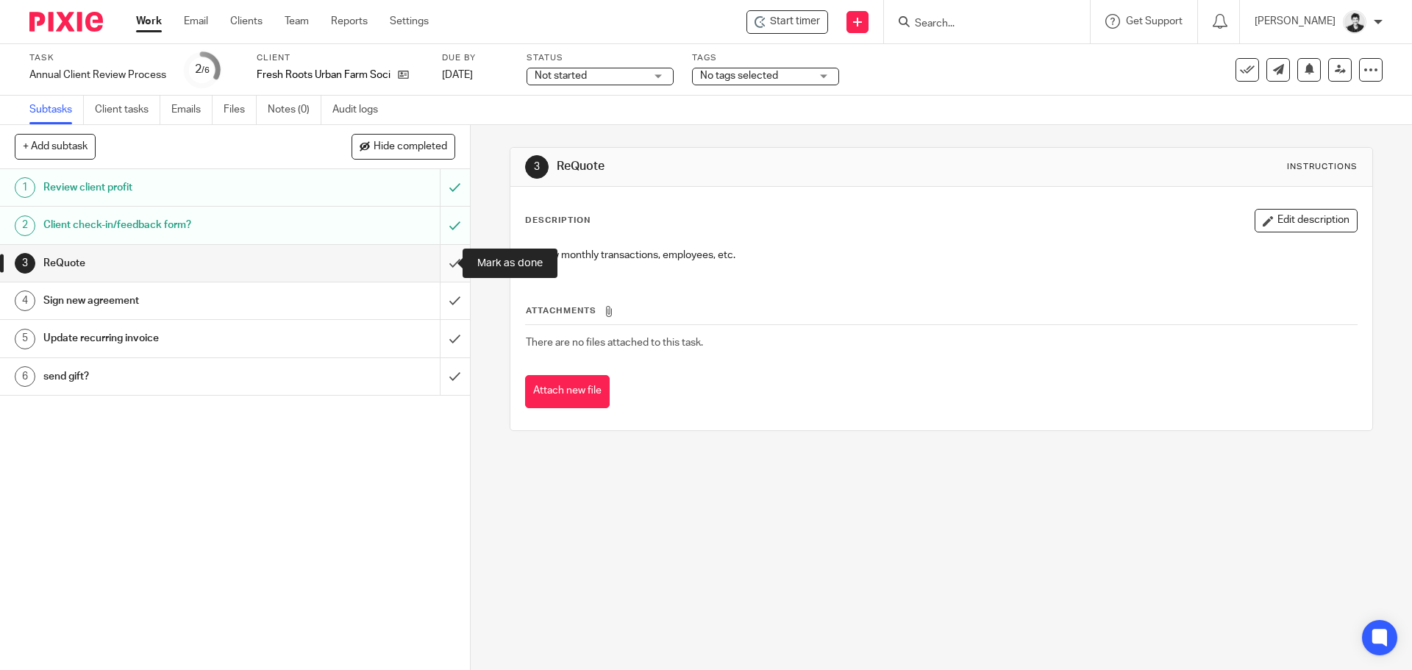
click at [446, 261] on input "submit" at bounding box center [235, 263] width 470 height 37
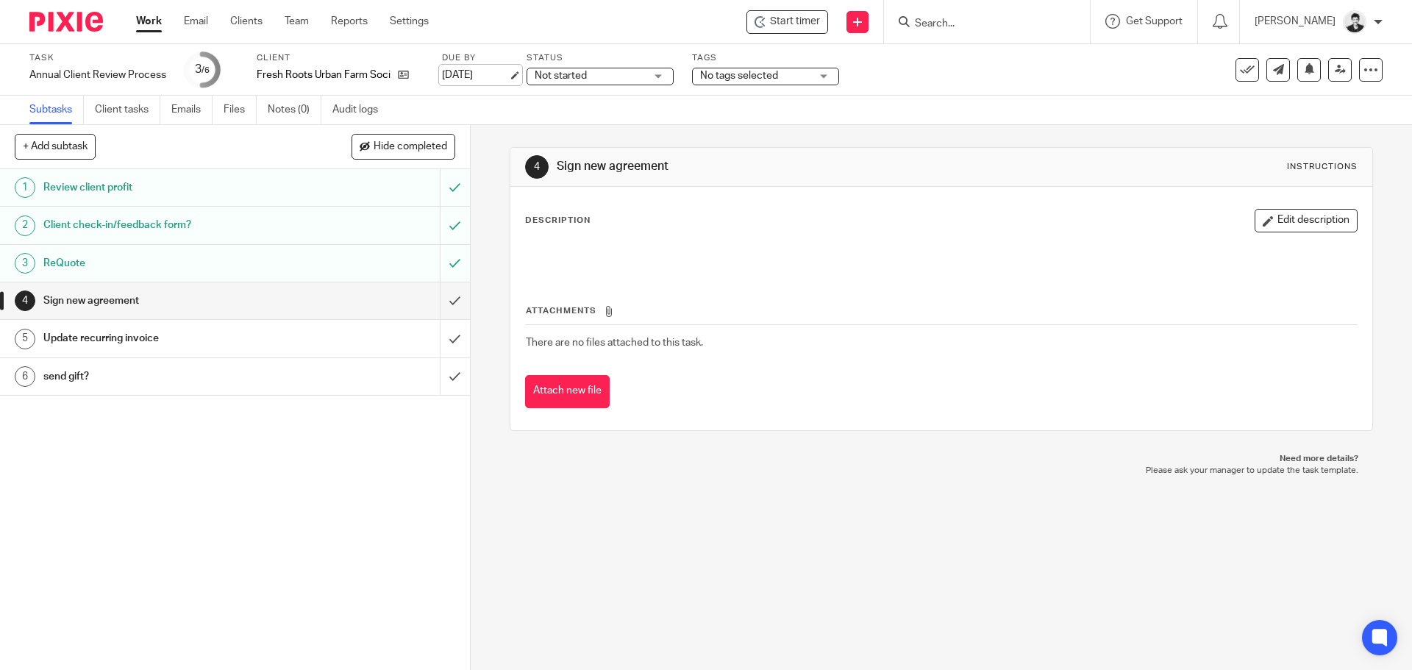
click at [479, 74] on link "Aug 26, 2025" at bounding box center [475, 75] width 66 height 15
click at [744, 64] on div "Deadline updated." at bounding box center [1051, 43] width 691 height 56
drag, startPoint x: 746, startPoint y: 68, endPoint x: 749, endPoint y: 76, distance: 8.9
click at [747, 70] on div "Deadline updated." at bounding box center [1051, 43] width 691 height 56
click at [750, 77] on span "No tags selected" at bounding box center [739, 76] width 78 height 10
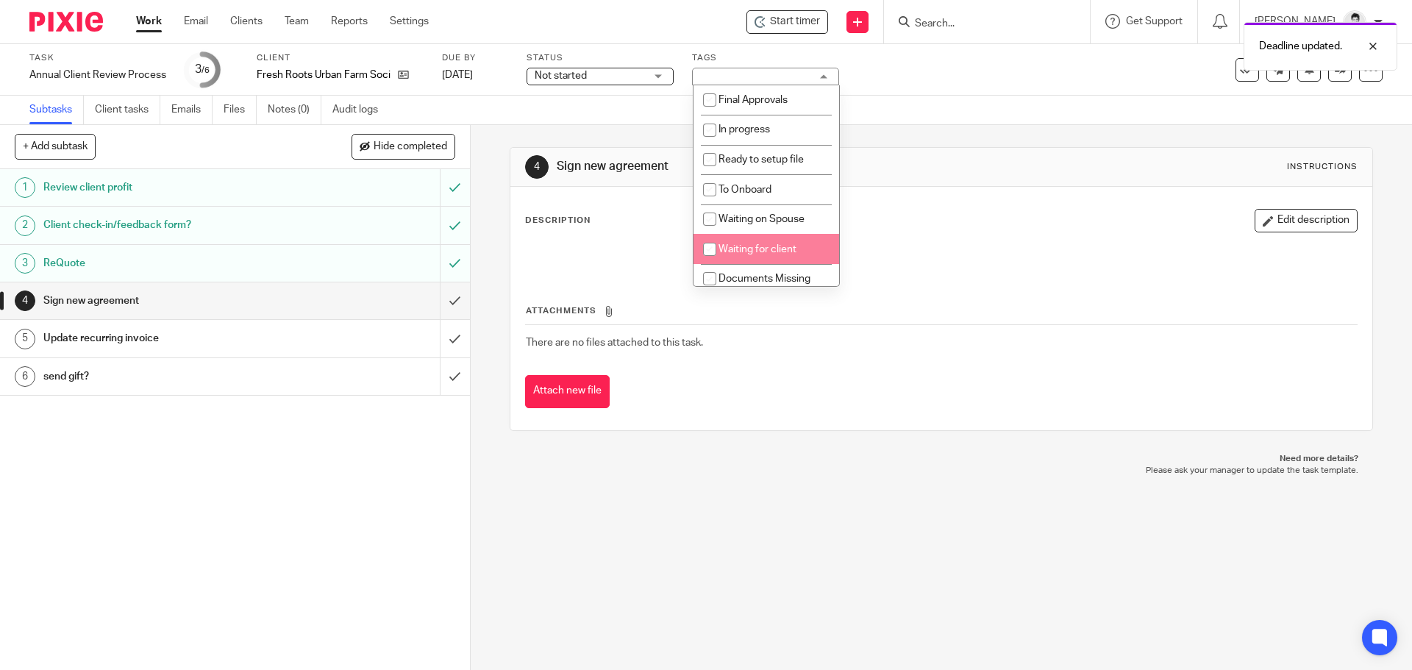
click at [770, 246] on span "Waiting for client" at bounding box center [758, 249] width 78 height 10
checkbox input "true"
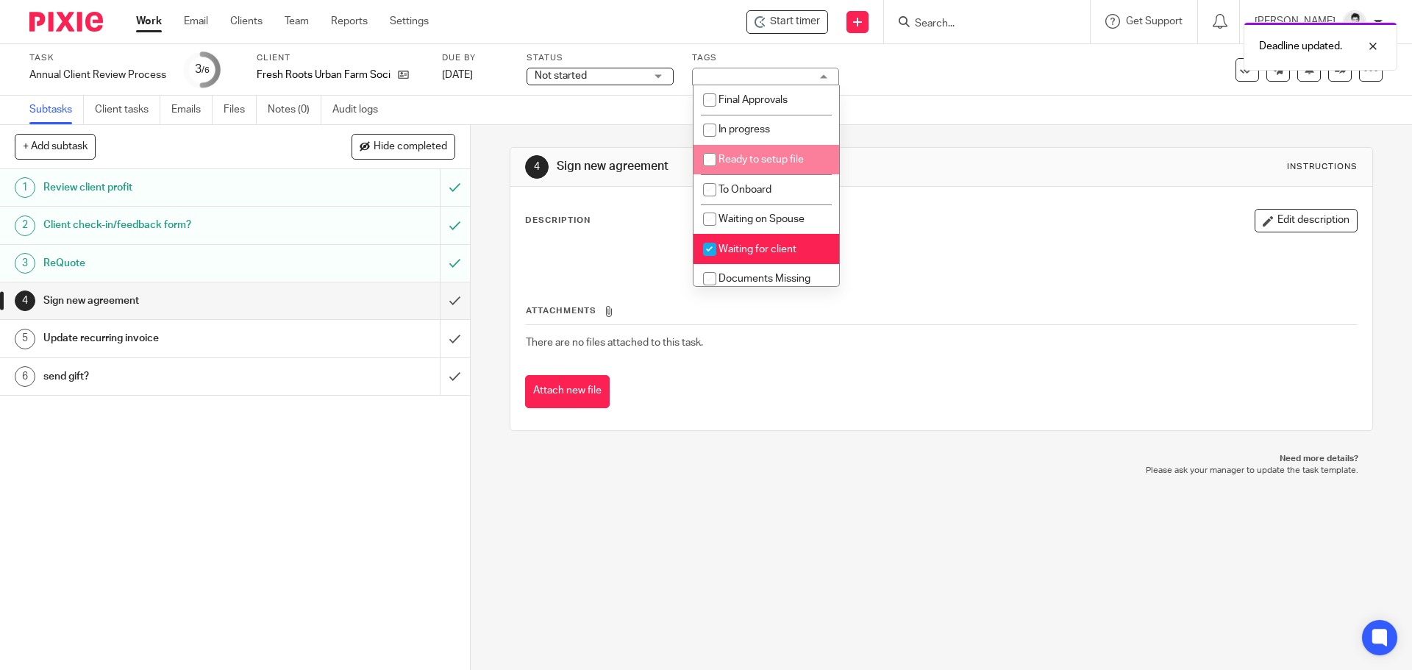
click at [619, 85] on div "Not started Not started" at bounding box center [600, 77] width 147 height 18
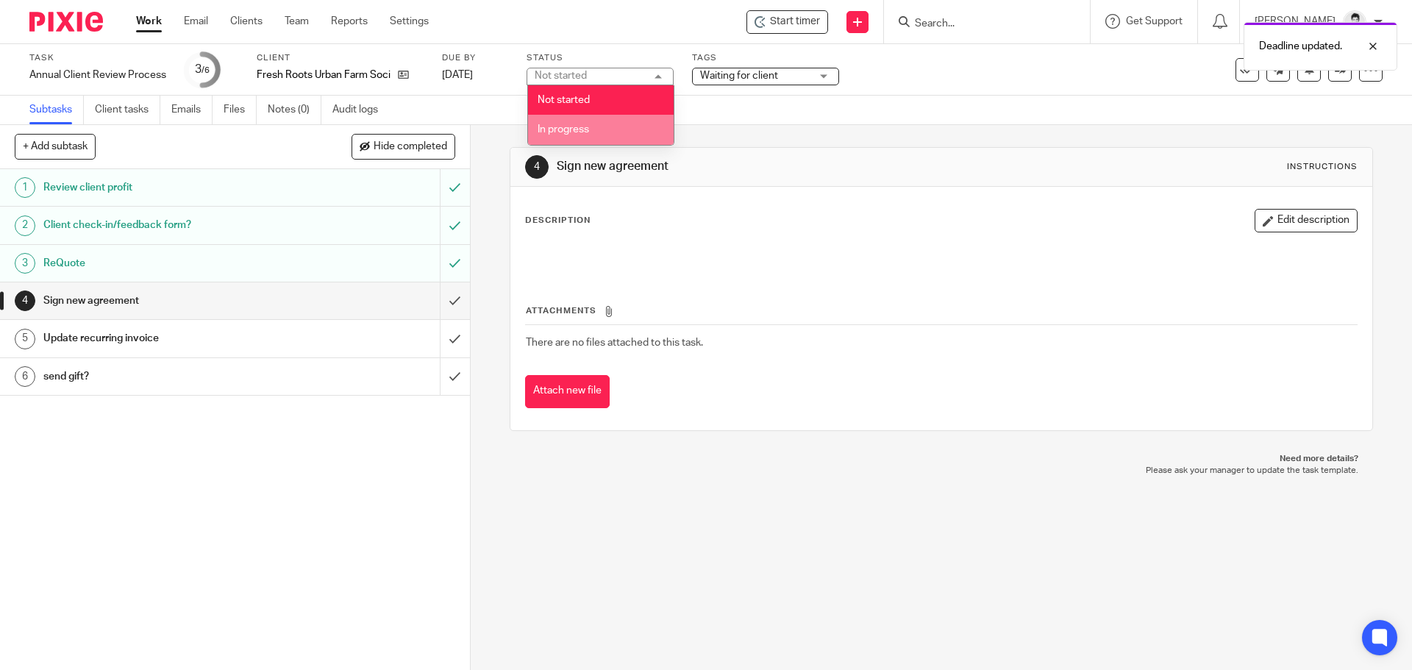
click at [610, 135] on li "In progress" at bounding box center [601, 130] width 146 height 30
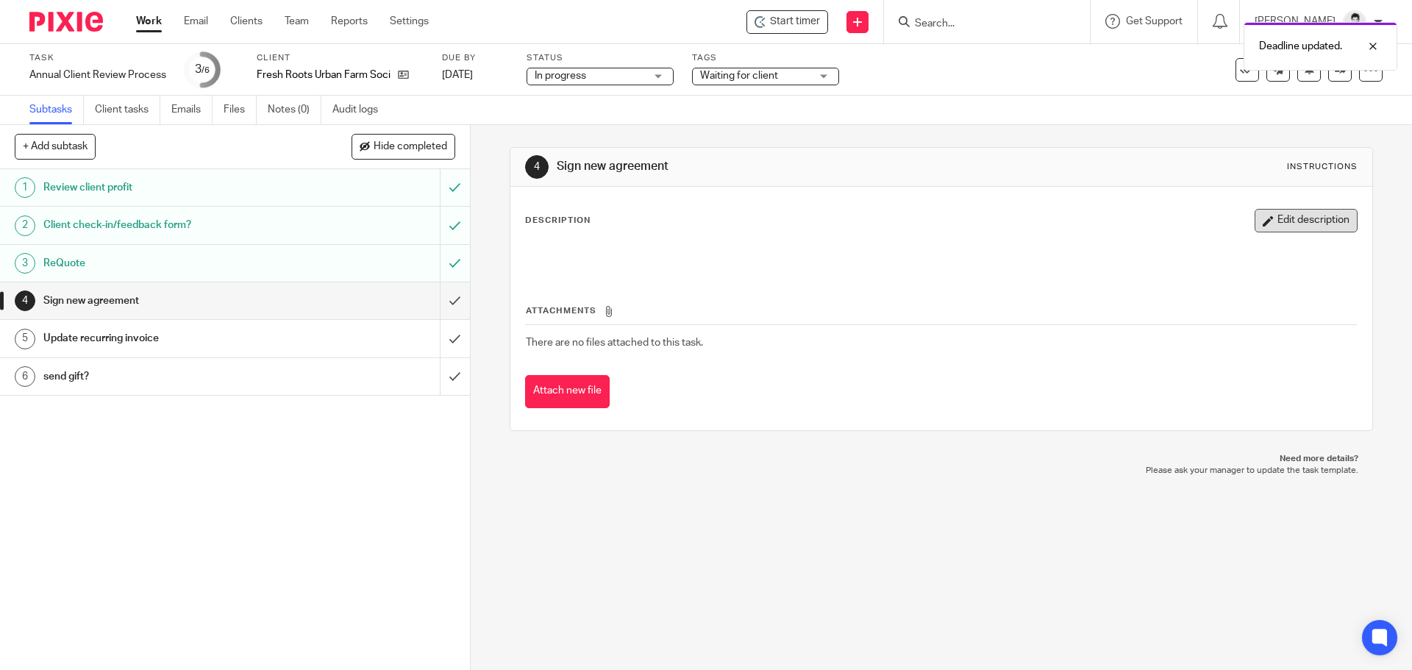
click at [1255, 218] on button "Edit description" at bounding box center [1306, 221] width 103 height 24
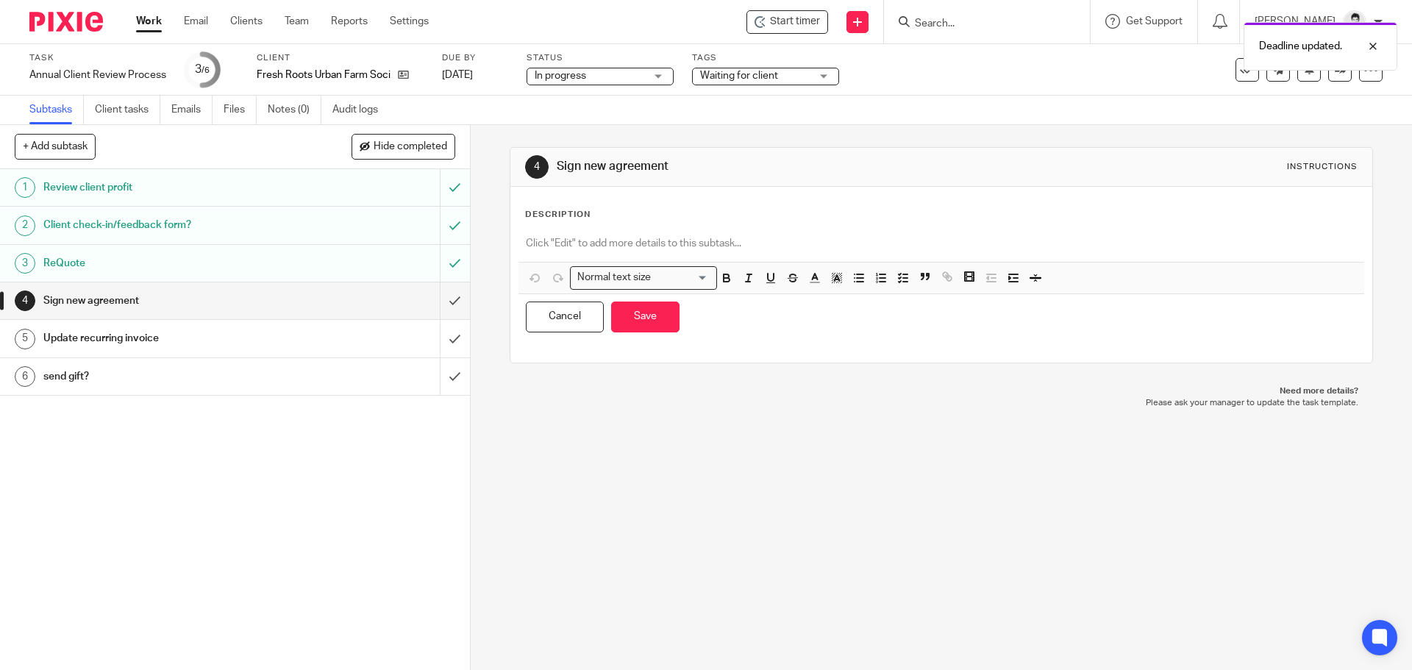
click at [663, 250] on p at bounding box center [941, 243] width 830 height 15
click at [905, 274] on icon "button" at bounding box center [903, 277] width 13 height 13
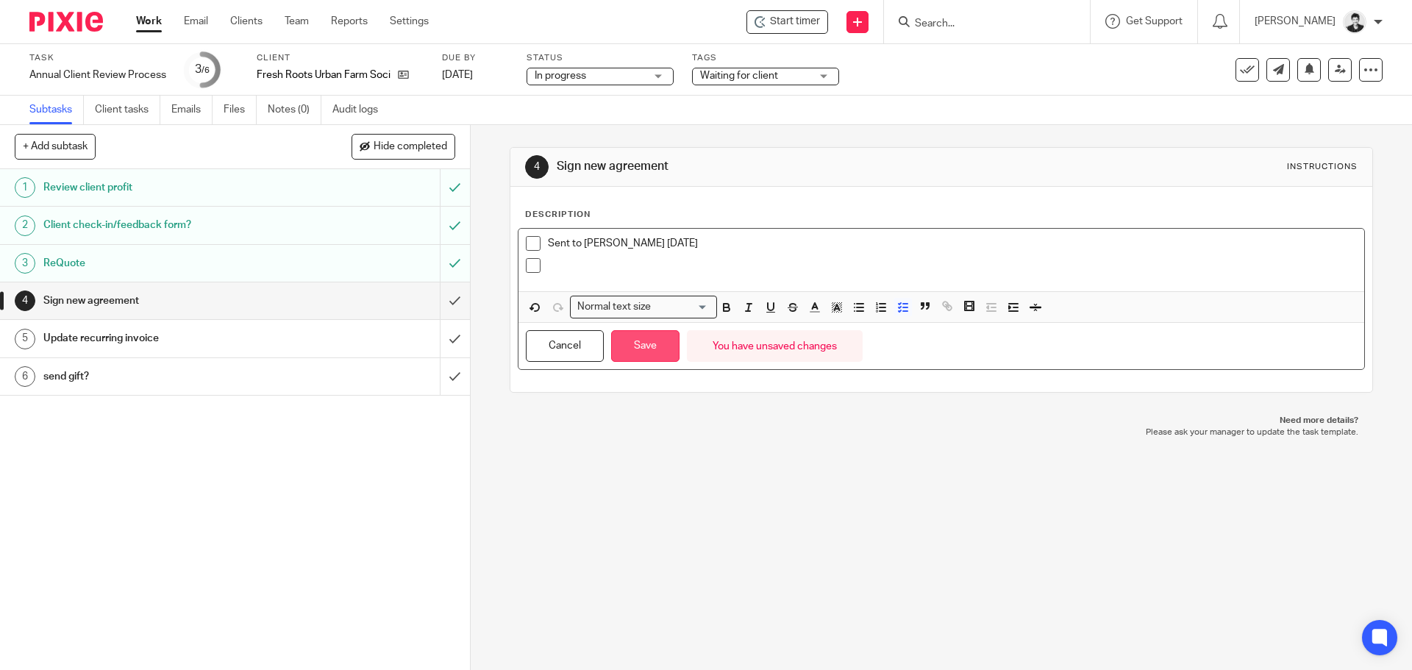
click at [626, 338] on button "Save" at bounding box center [645, 346] width 68 height 32
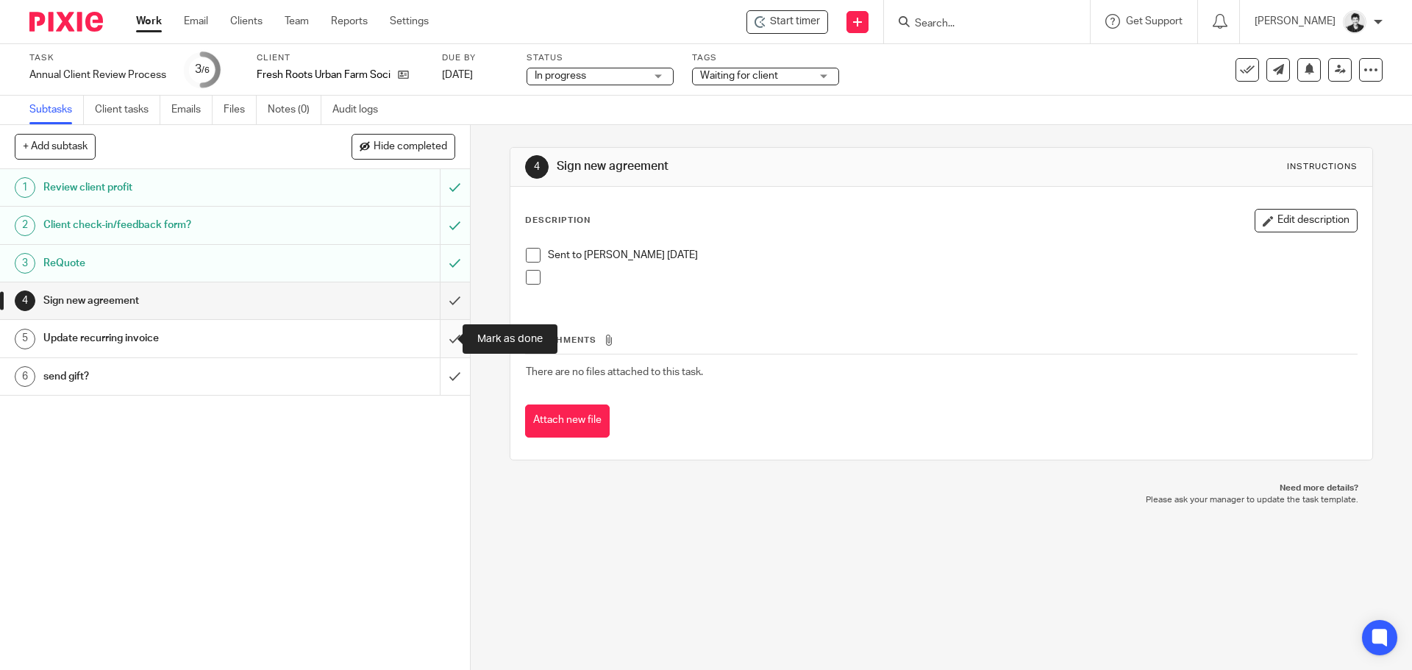
click at [435, 342] on input "submit" at bounding box center [235, 338] width 470 height 37
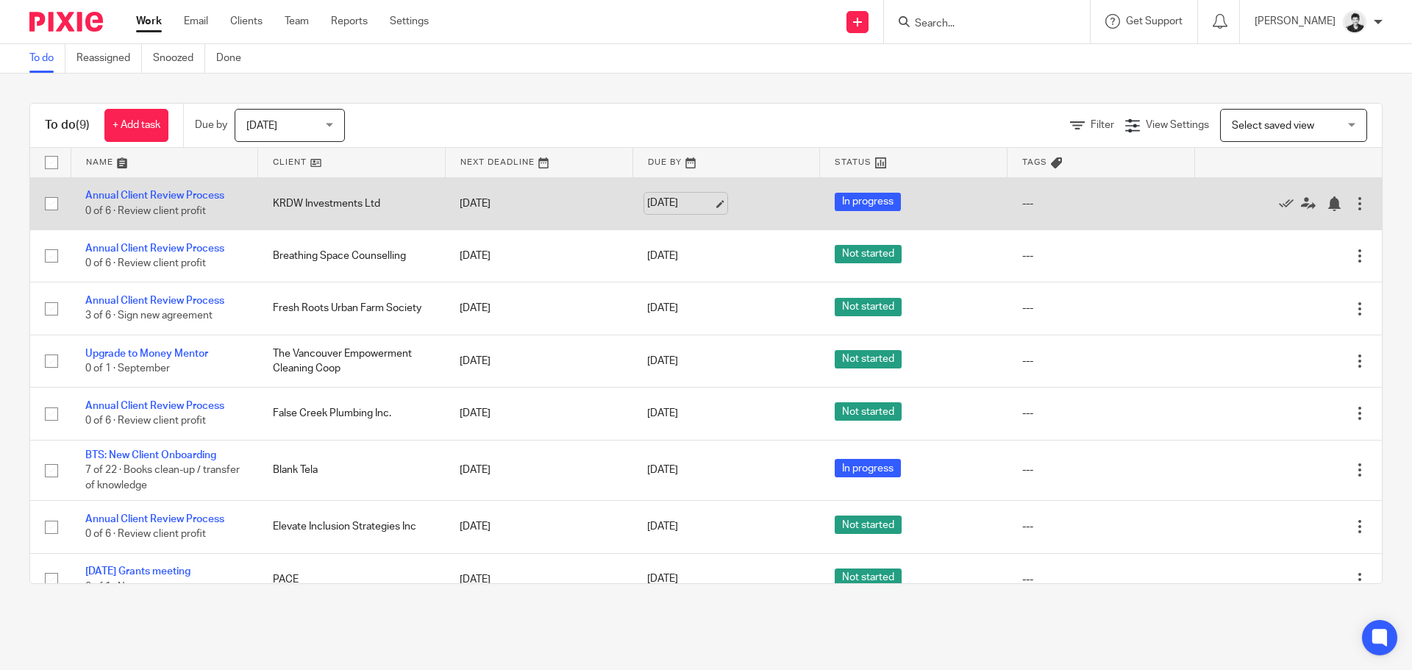
click at [647, 210] on link "[DATE]" at bounding box center [680, 203] width 66 height 15
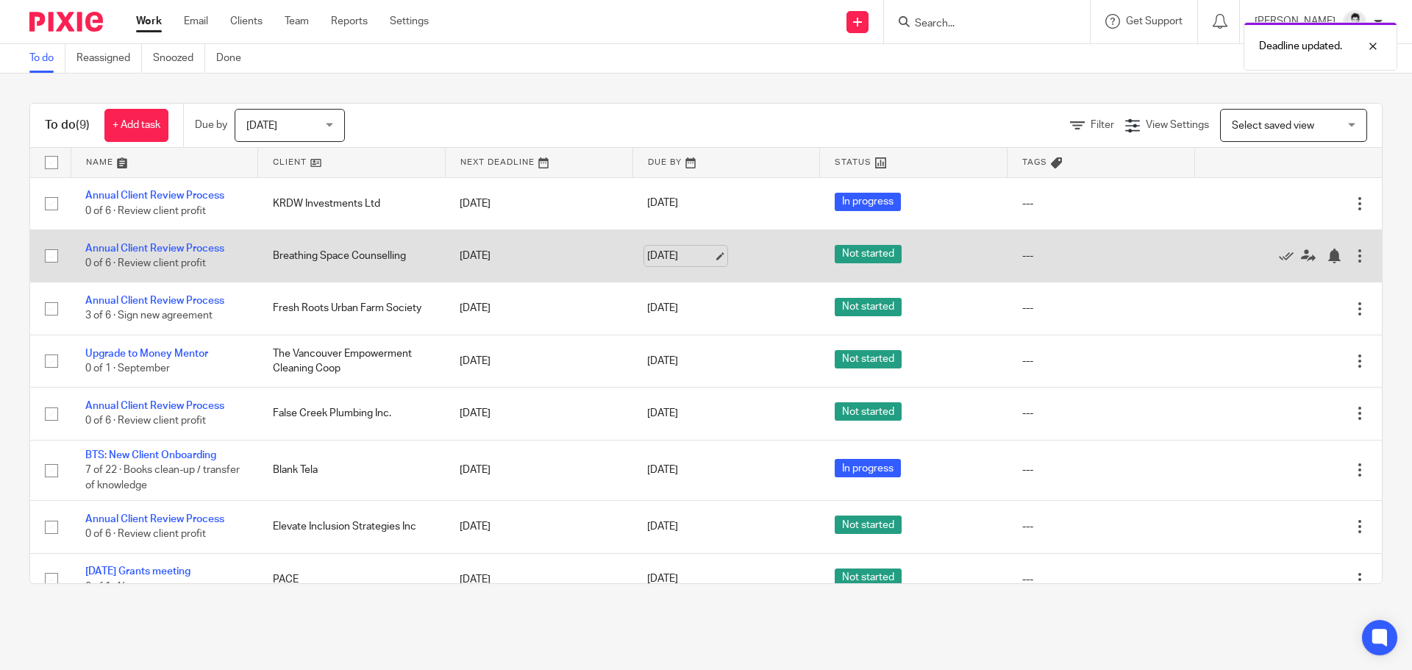
click at [682, 256] on link "[DATE]" at bounding box center [680, 256] width 66 height 15
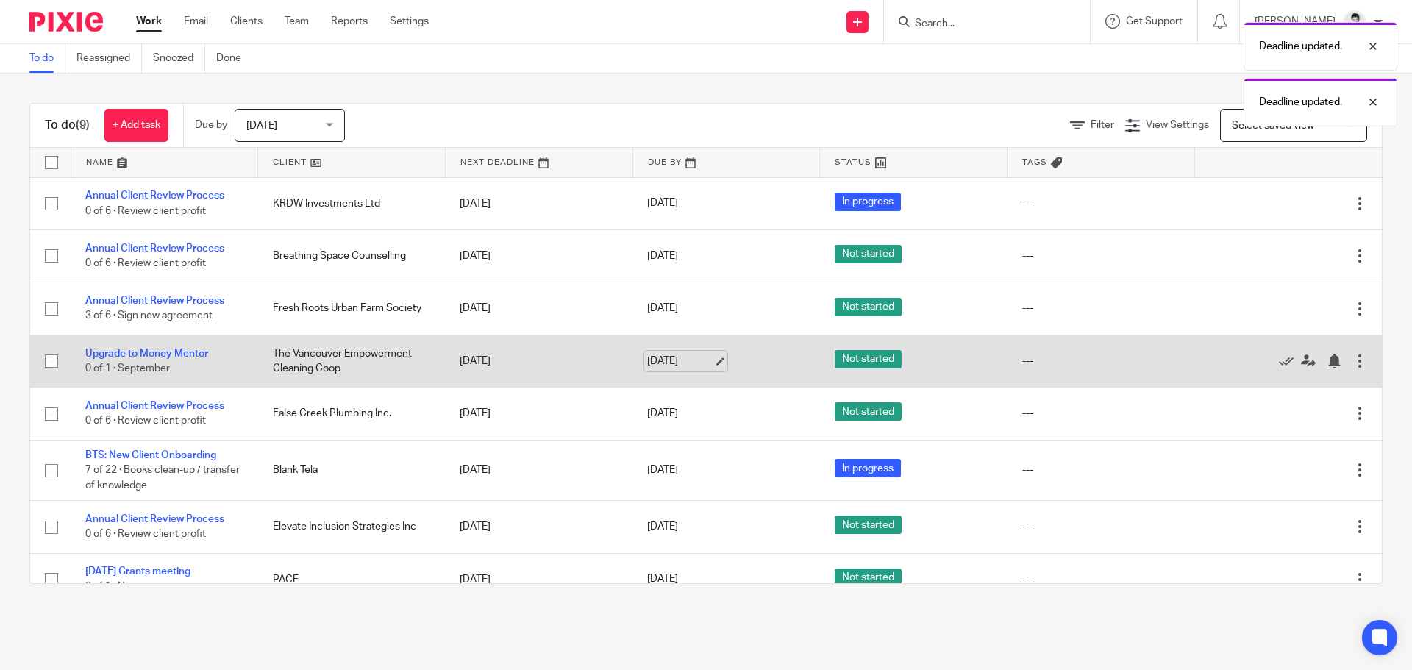
click at [669, 363] on link "[DATE]" at bounding box center [680, 361] width 66 height 15
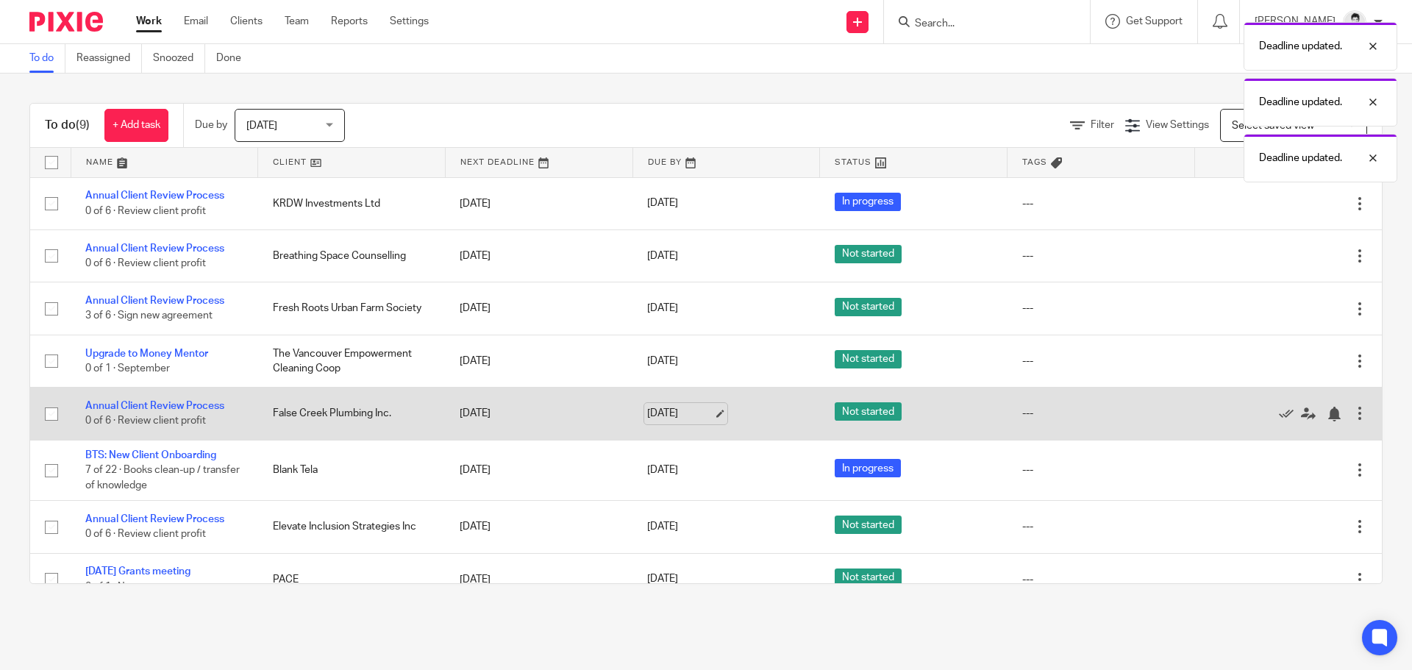
click at [670, 413] on link "[DATE]" at bounding box center [680, 413] width 66 height 15
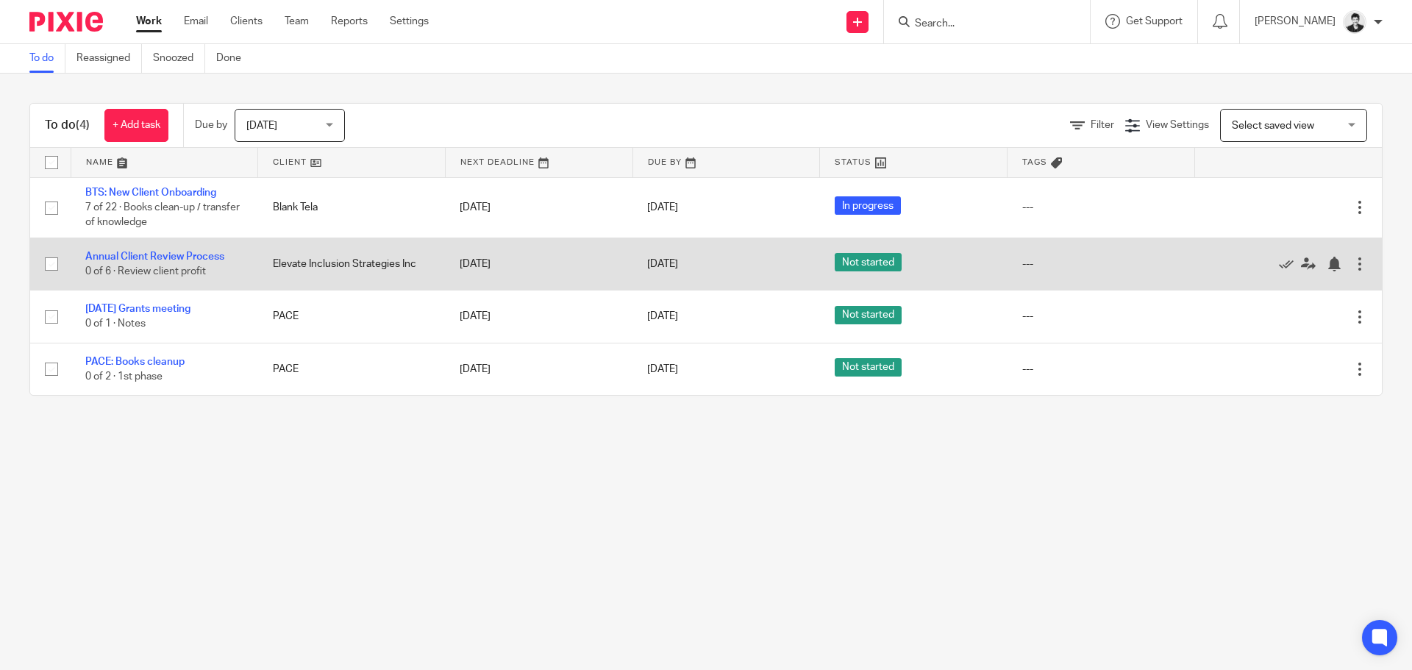
click at [686, 252] on td "[DATE]" at bounding box center [726, 264] width 188 height 52
click at [695, 266] on link "[DATE]" at bounding box center [680, 264] width 66 height 15
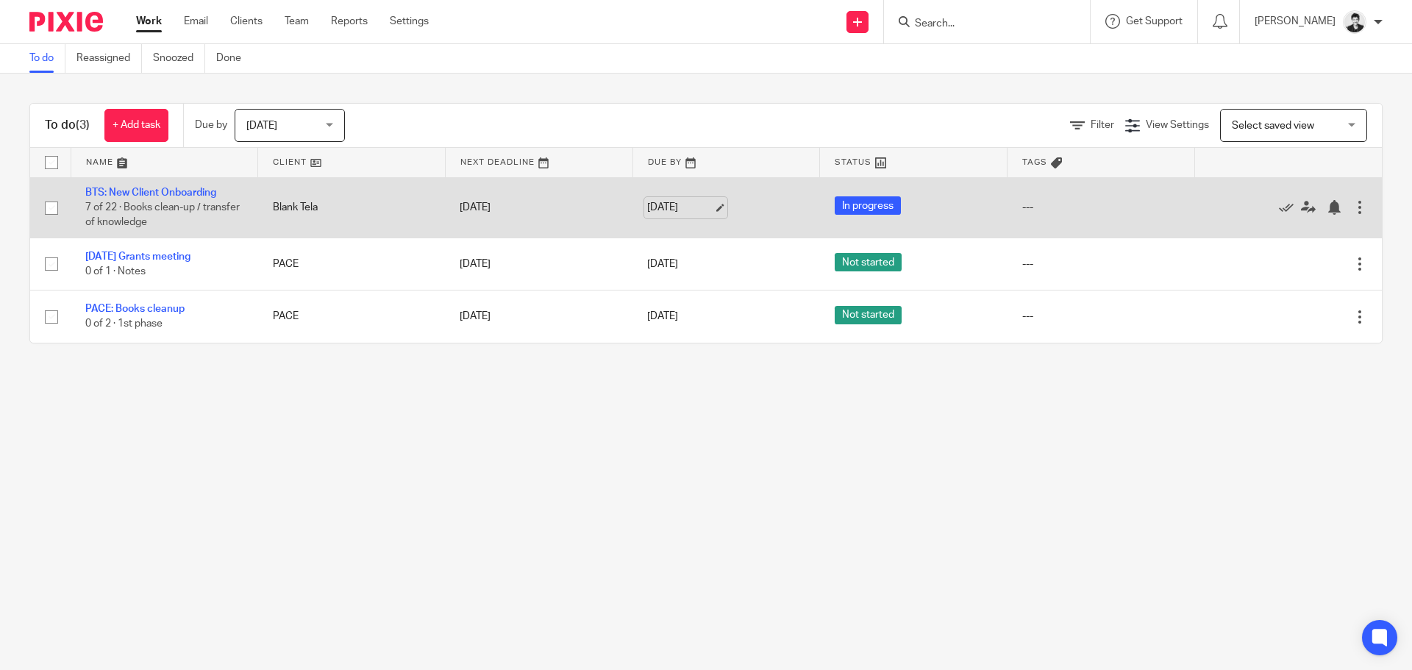
click at [657, 204] on link "[DATE]" at bounding box center [680, 207] width 66 height 15
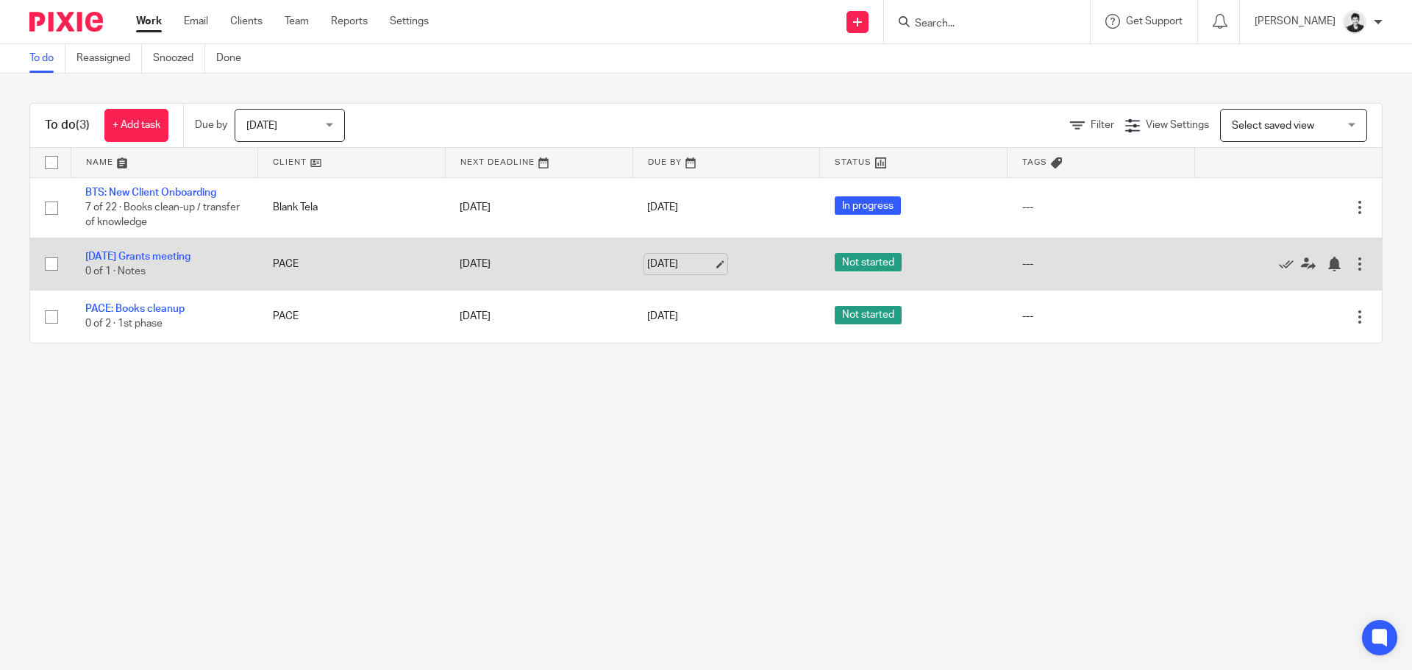
click at [651, 268] on link "[DATE]" at bounding box center [680, 264] width 66 height 15
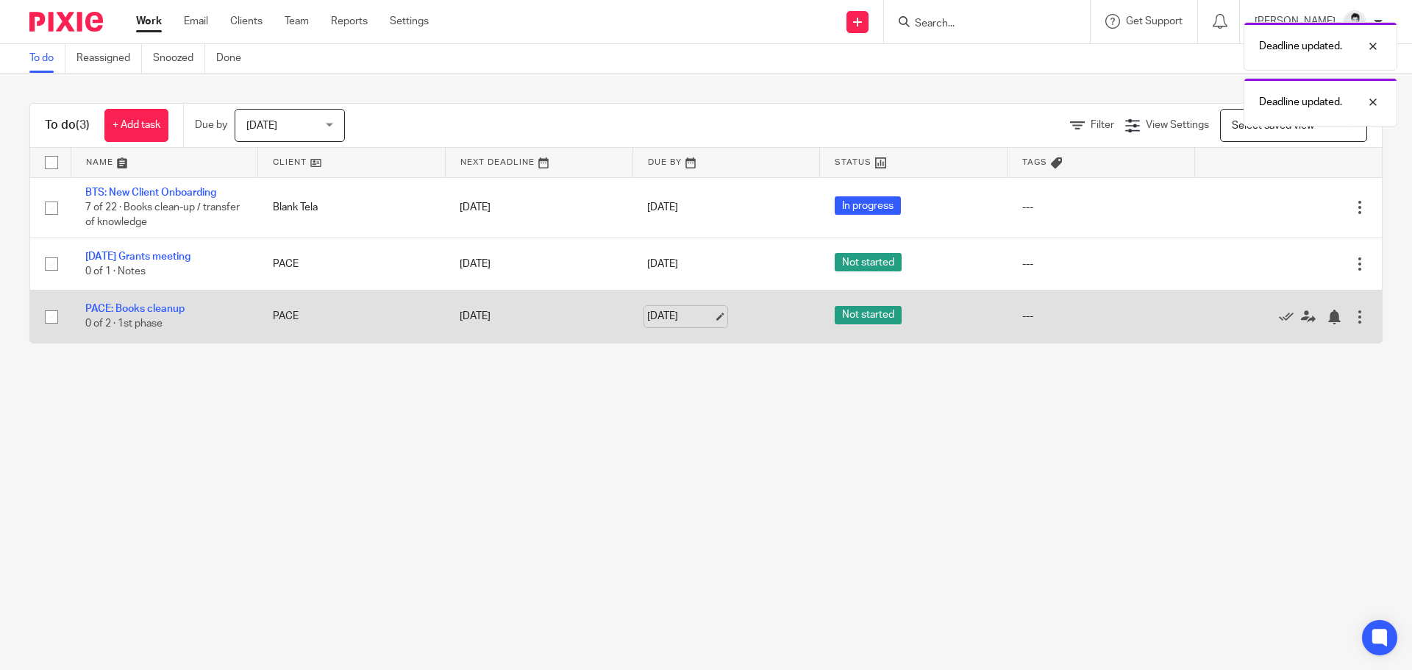
click at [667, 314] on link "[DATE]" at bounding box center [680, 316] width 66 height 15
